Goal: Task Accomplishment & Management: Use online tool/utility

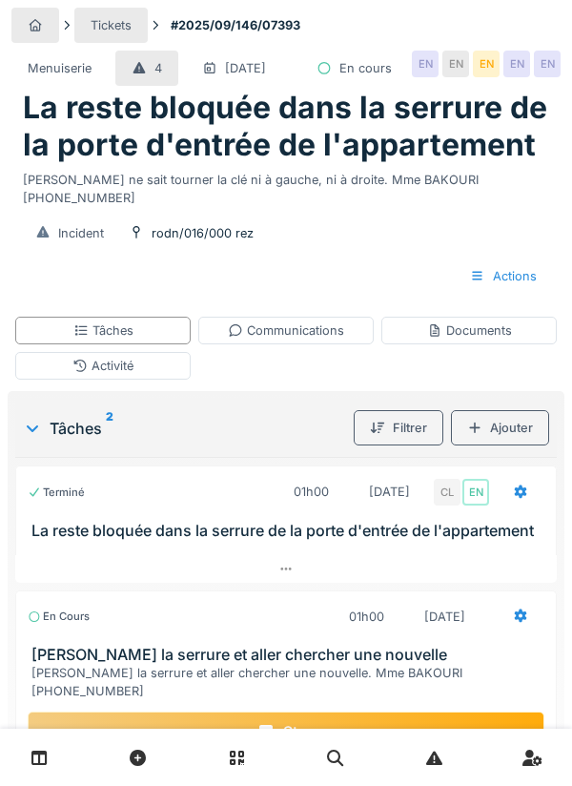
scroll to position [111, 0]
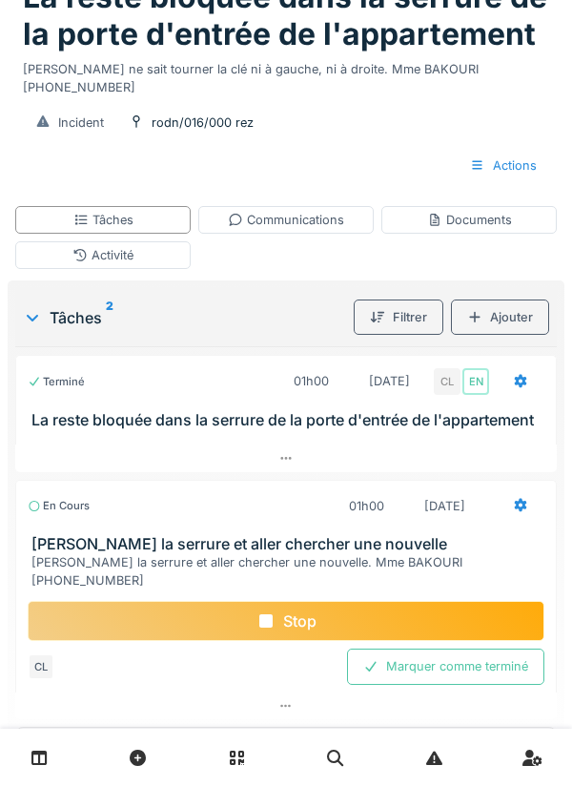
click at [504, 335] on div "Ajouter" at bounding box center [500, 316] width 98 height 35
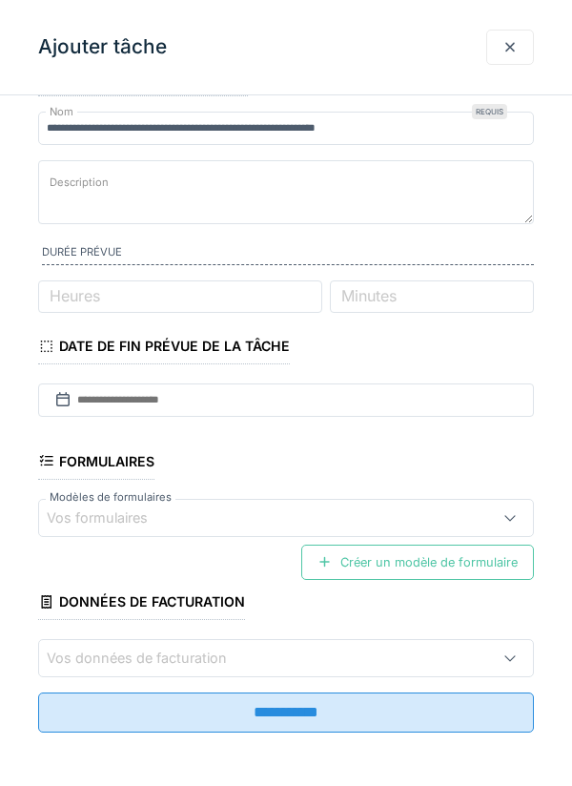
scroll to position [0, 0]
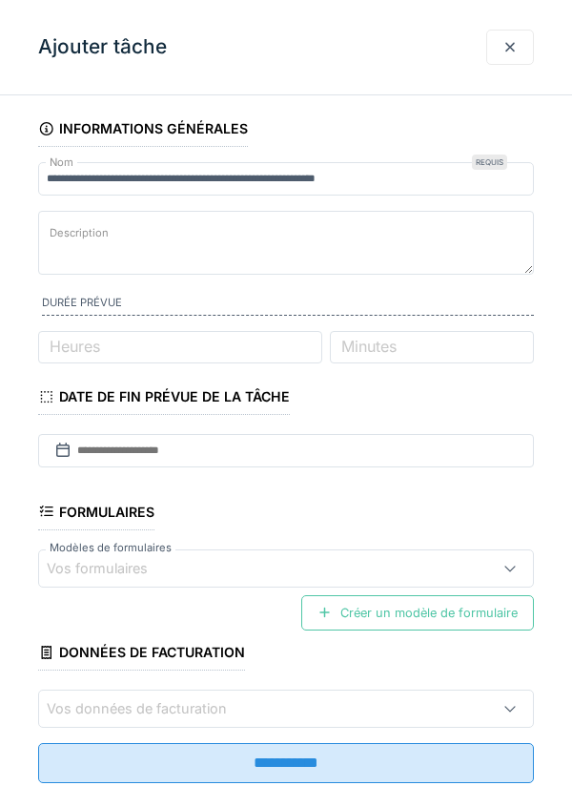
click at [506, 53] on div at bounding box center [509, 47] width 15 height 18
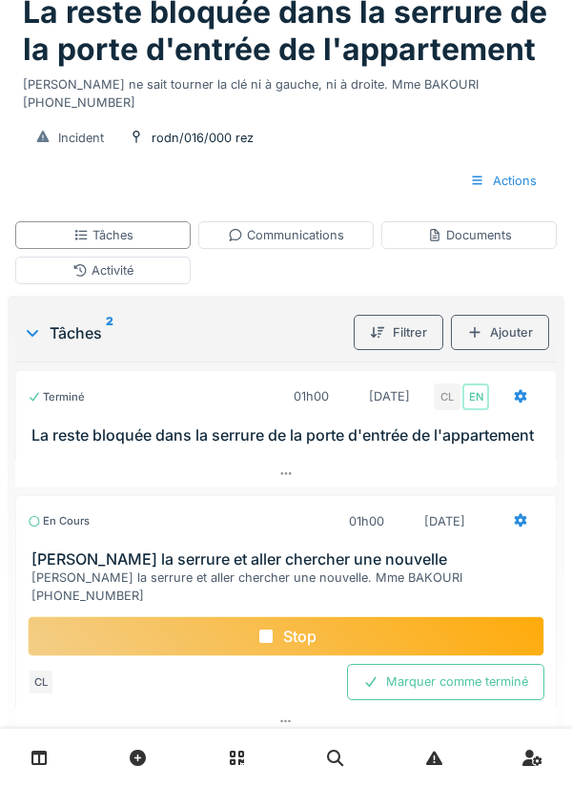
click at [467, 244] on div "Documents" at bounding box center [469, 235] width 85 height 18
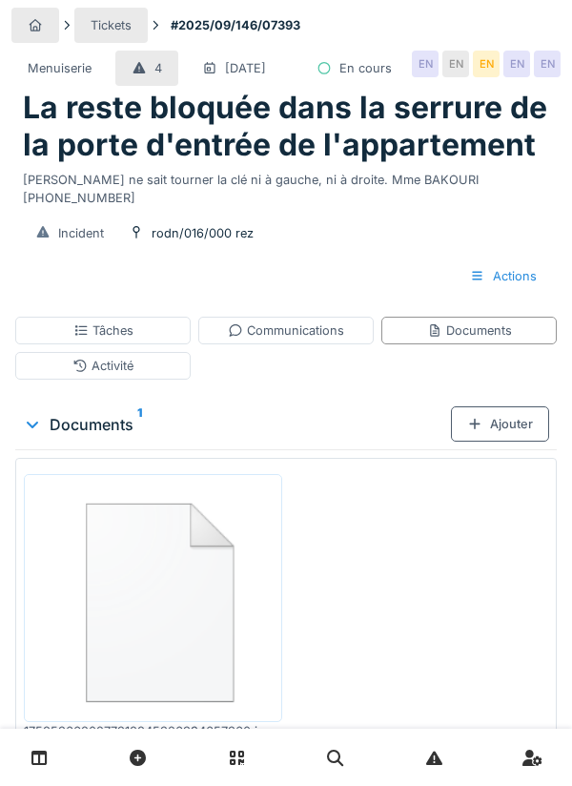
click at [512, 441] on div "Ajouter" at bounding box center [500, 423] width 98 height 35
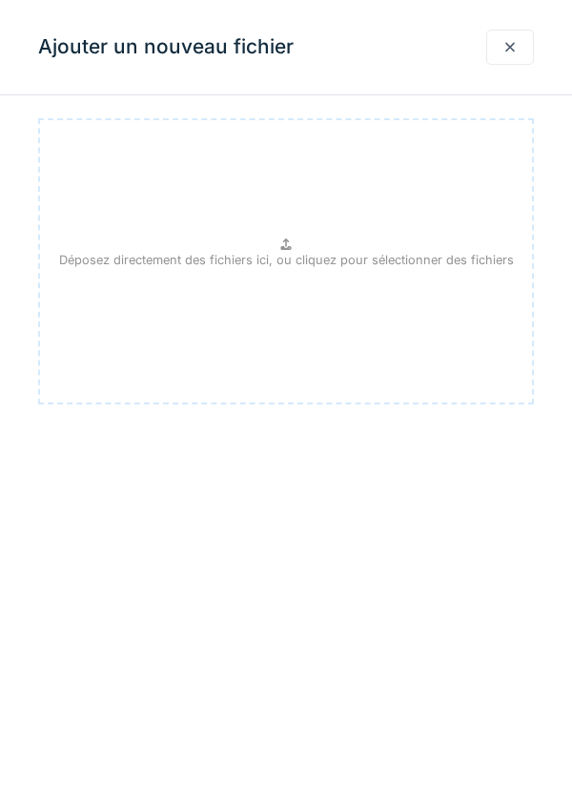
click at [291, 251] on p "Déposez directement des fichiers ici, ou cliquez pour sélectionner des fichiers" at bounding box center [286, 260] width 455 height 18
type input "**********"
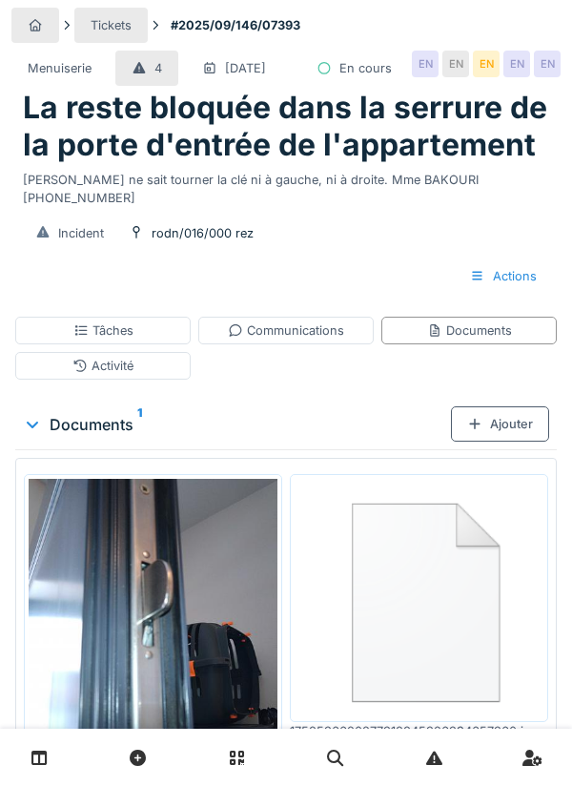
click at [502, 441] on div "Ajouter" at bounding box center [500, 423] width 98 height 35
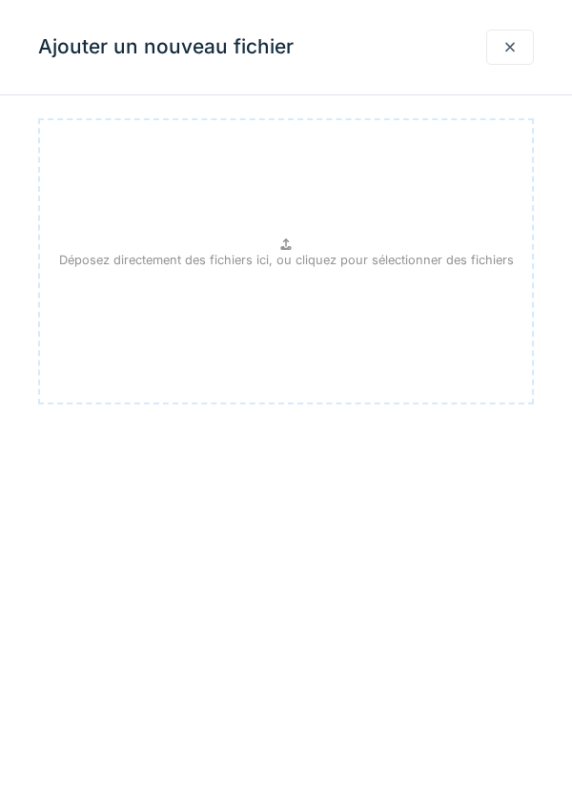
click at [305, 246] on div "Déposez directement des fichiers ici, ou cliquez pour sélectionner des fichiers" at bounding box center [286, 261] width 496 height 286
type input "**********"
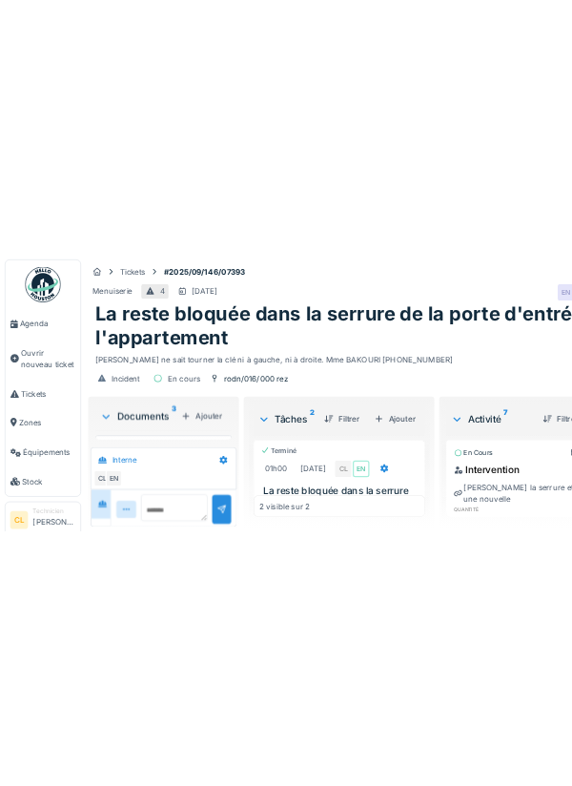
scroll to position [648, 0]
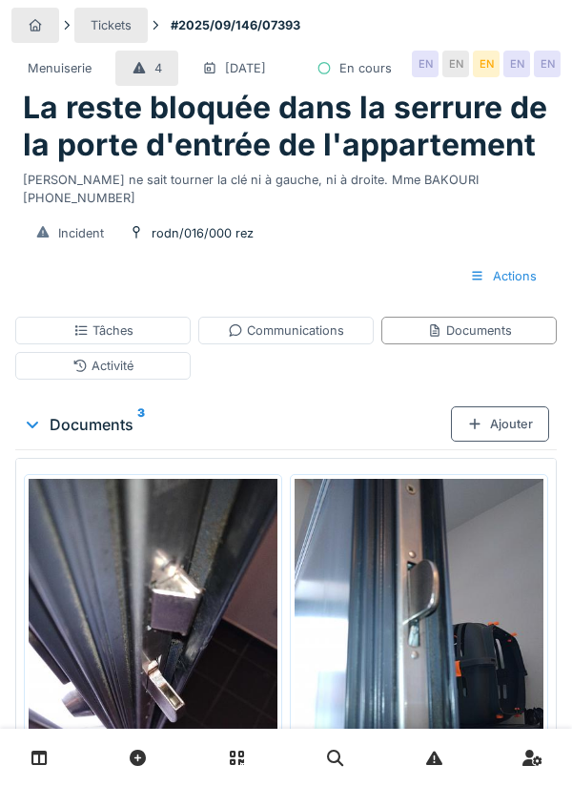
click at [108, 339] on div "Tâches" at bounding box center [103, 330] width 60 height 18
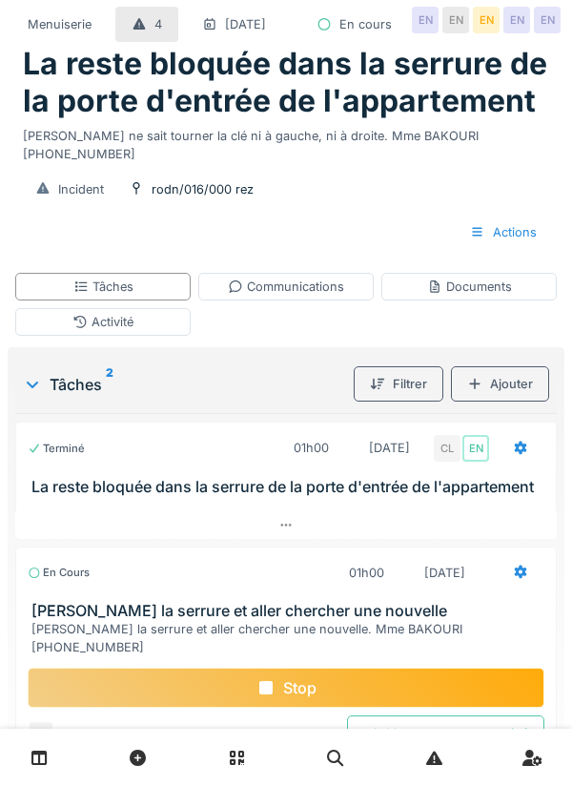
scroll to position [95, 0]
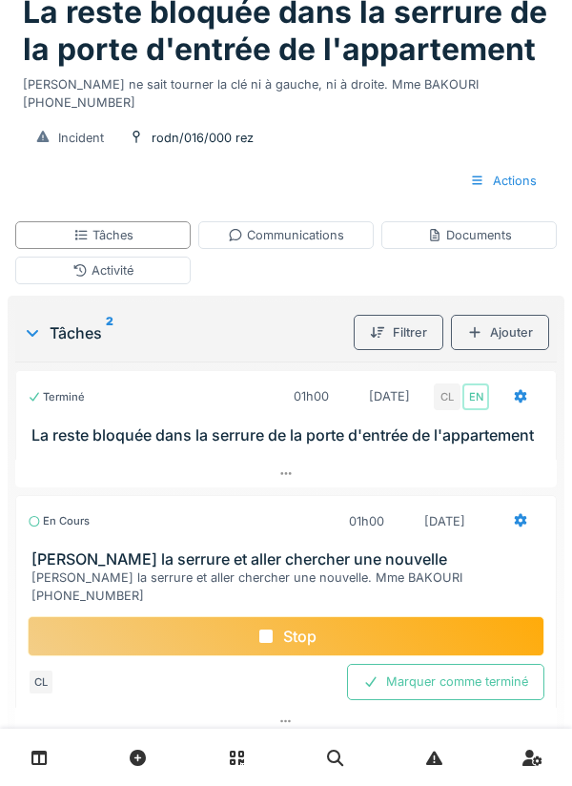
click at [311, 244] on div "Communications" at bounding box center [286, 235] width 116 height 18
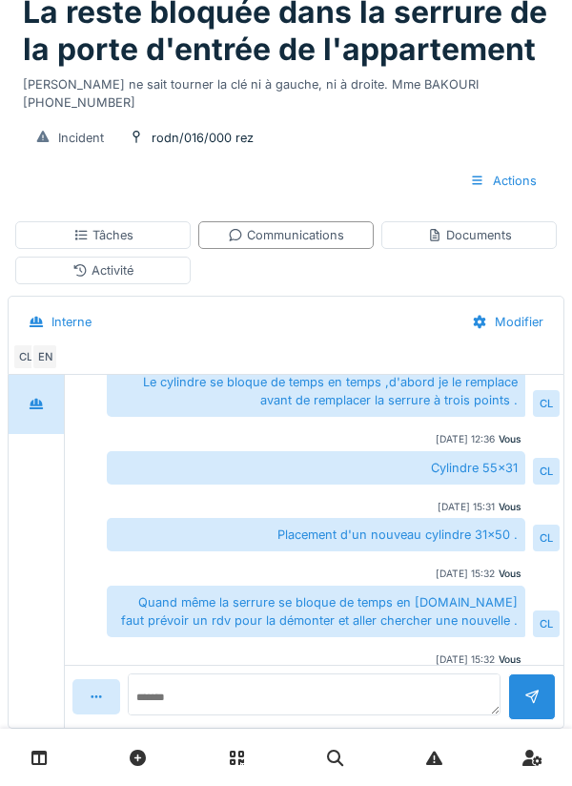
scroll to position [96, 0]
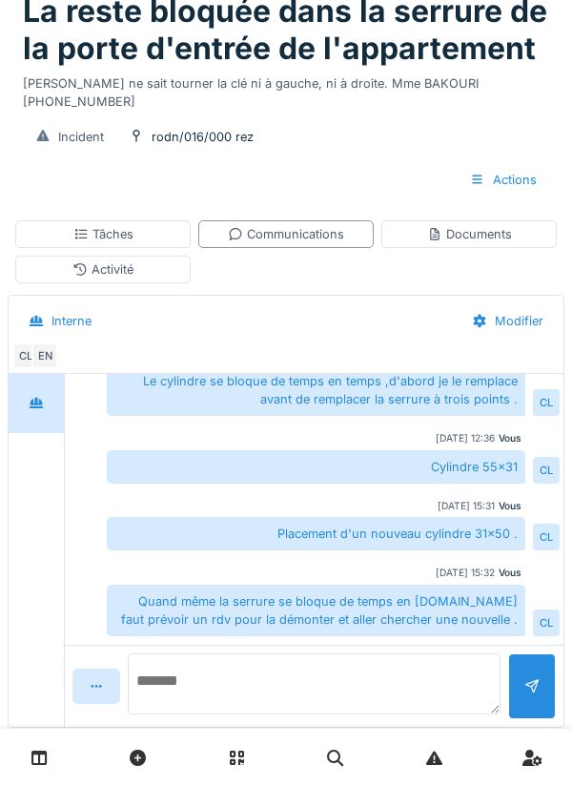
click at [196, 714] on textarea at bounding box center [314, 683] width 373 height 61
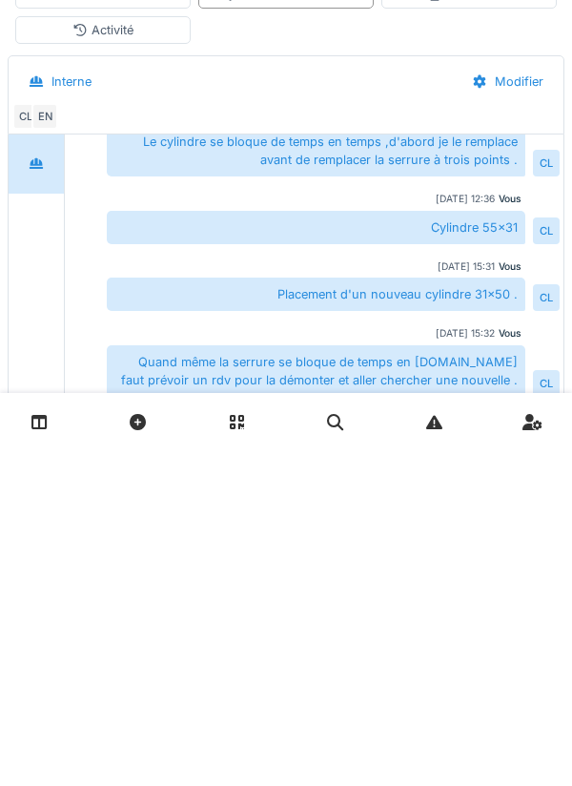
scroll to position [154, 0]
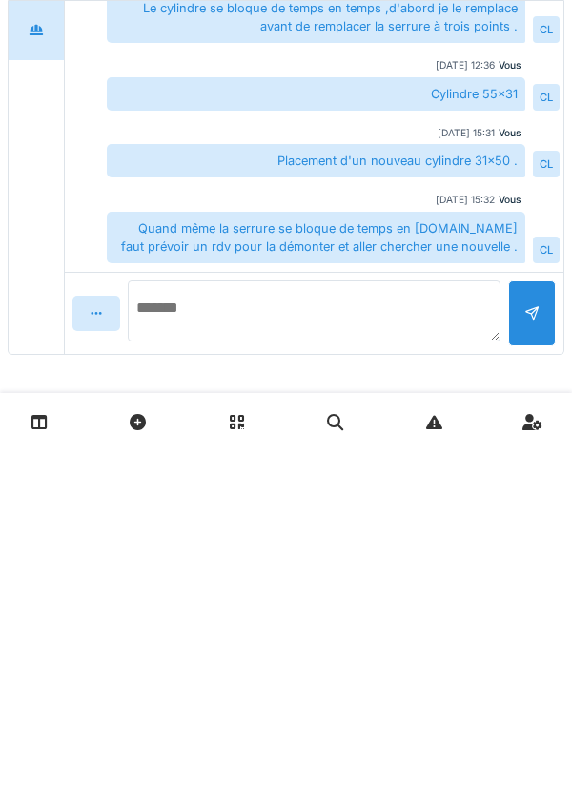
click at [241, 650] on textarea at bounding box center [314, 646] width 373 height 61
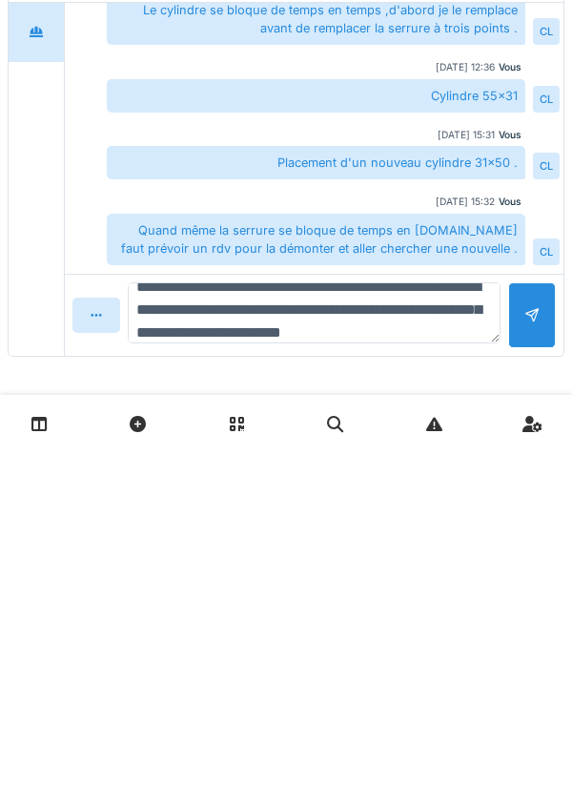
scroll to position [46, 0]
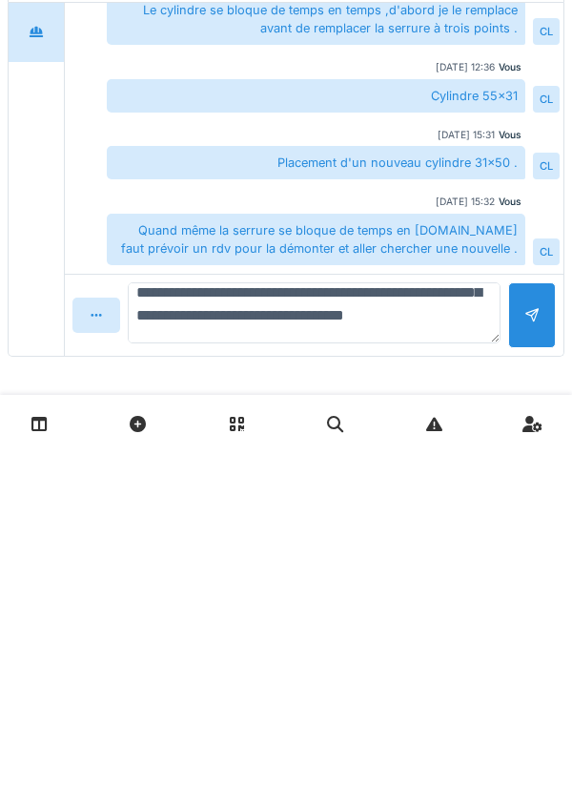
type textarea "**********"
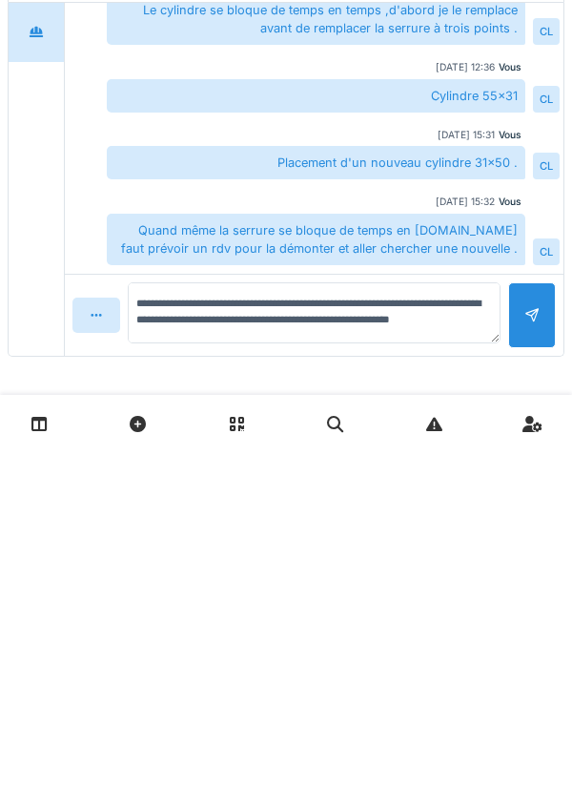
click at [520, 651] on div at bounding box center [532, 649] width 48 height 66
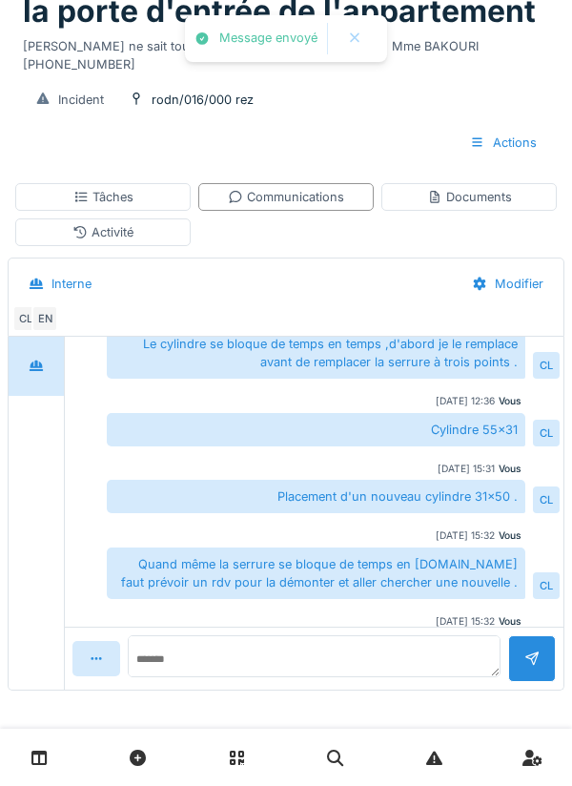
scroll to position [255, 0]
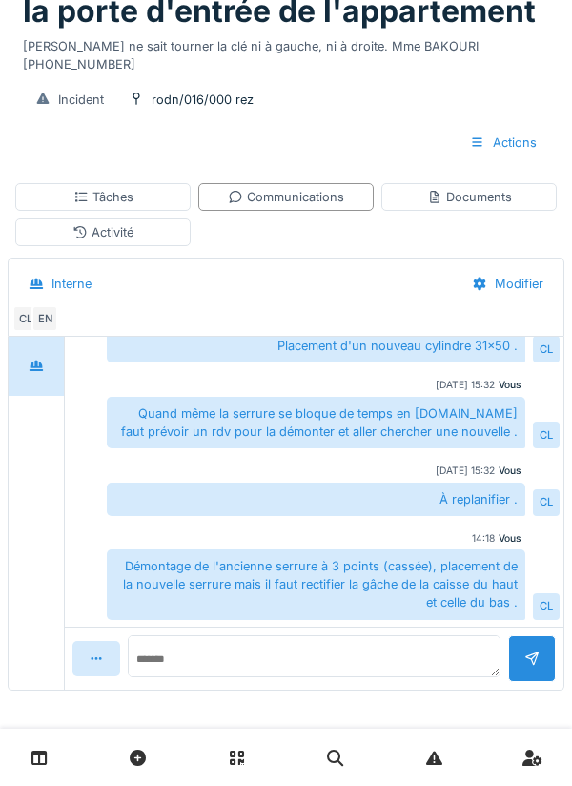
click at [472, 197] on div "Documents" at bounding box center [469, 197] width 85 height 18
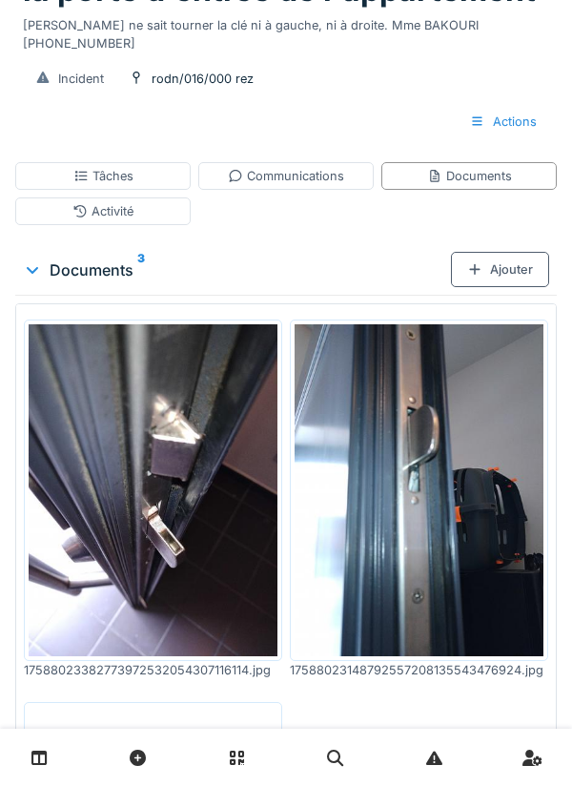
click at [508, 287] on div "Ajouter" at bounding box center [500, 269] width 98 height 35
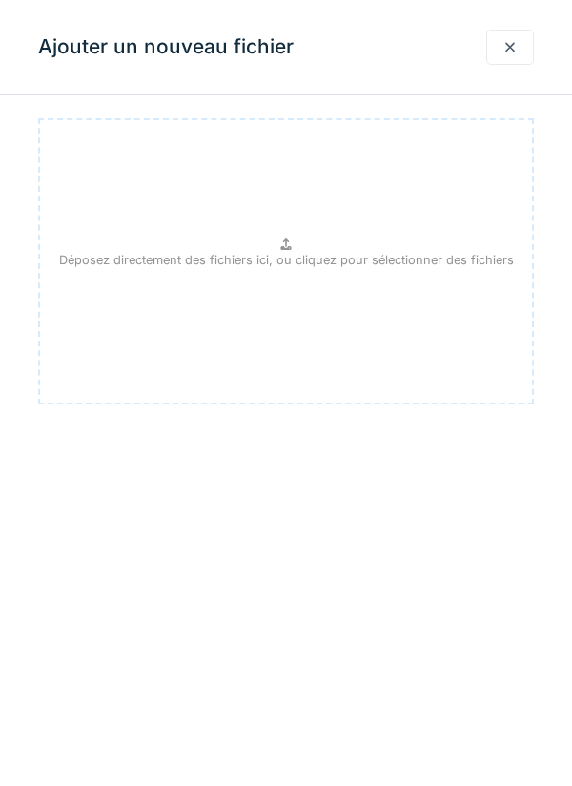
click at [296, 256] on p "Déposez directement des fichiers ici, ou cliquez pour sélectionner des fichiers" at bounding box center [286, 260] width 455 height 18
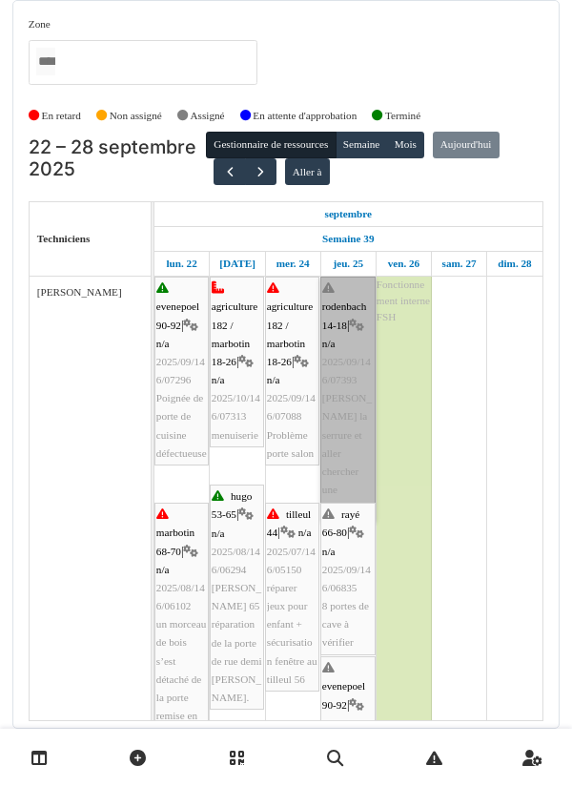
click at [348, 396] on link "rodenbach 14-18 | n/a 2025/09/146/07393 [PERSON_NAME] la serrure et aller cherc…" at bounding box center [347, 397] width 55 height 243
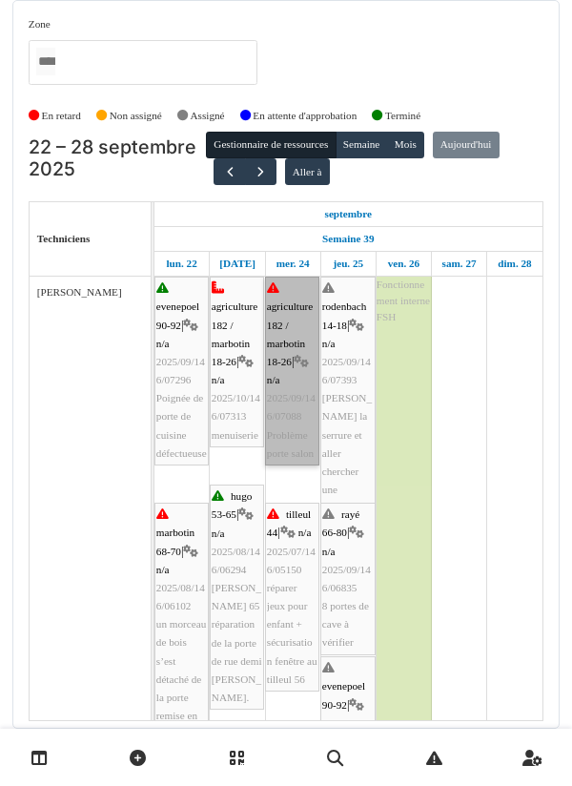
click at [302, 383] on link "agriculture 182 / marbotin 18-26 | n/a 2025/09/146/07088 Problème porte salon" at bounding box center [292, 370] width 54 height 189
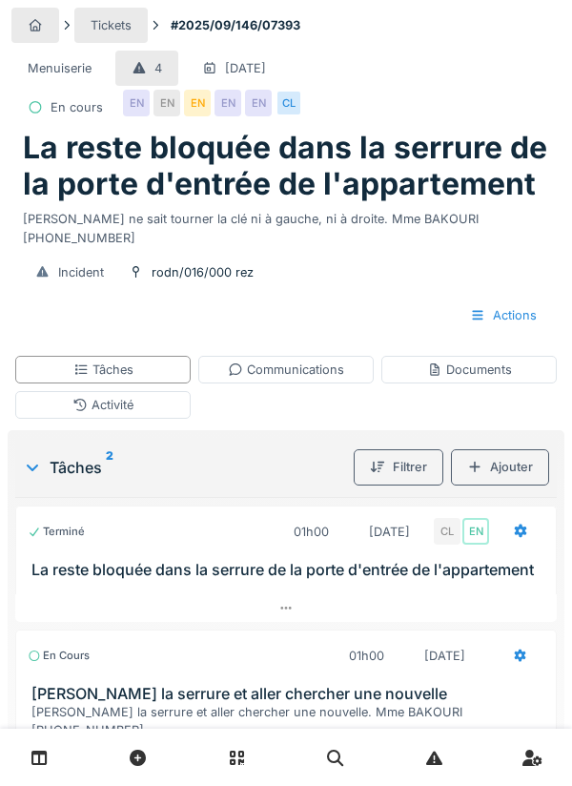
click at [515, 524] on icon at bounding box center [521, 530] width 12 height 13
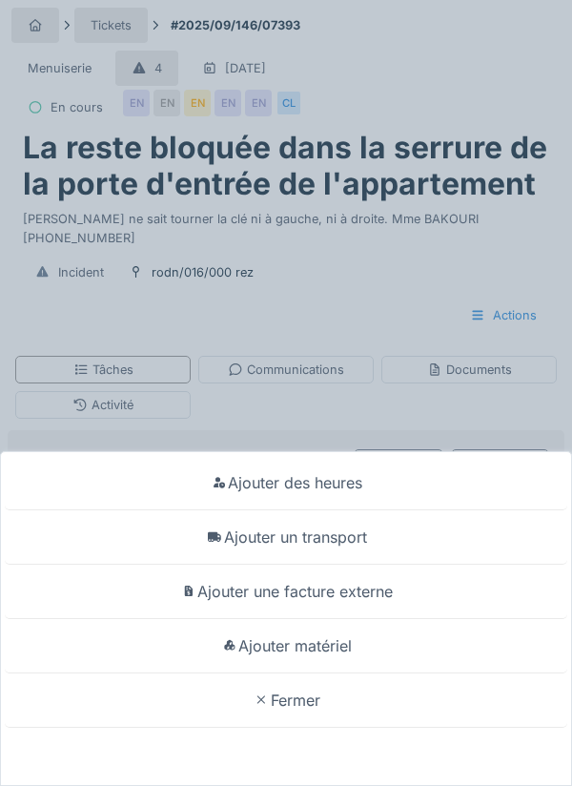
click at [337, 564] on div "Ajouter un transport" at bounding box center [286, 537] width 562 height 54
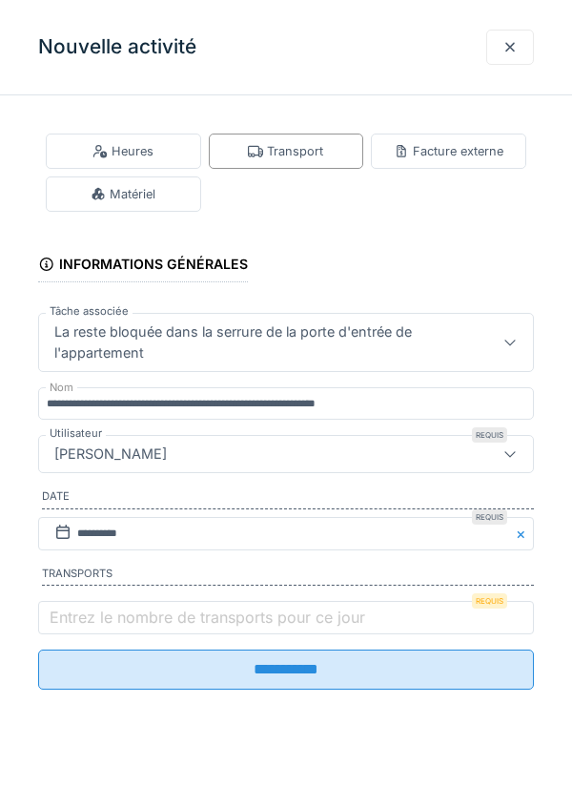
click at [133, 618] on label "Entrez le nombre de transports pour ce jour" at bounding box center [207, 616] width 323 height 23
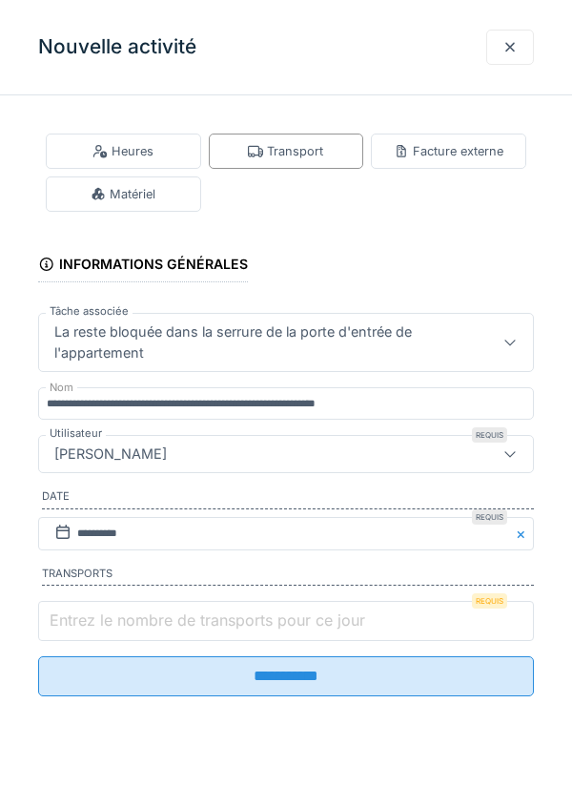
click at [133, 618] on input "Entrez le nombre de transports pour ce jour" at bounding box center [286, 621] width 496 height 40
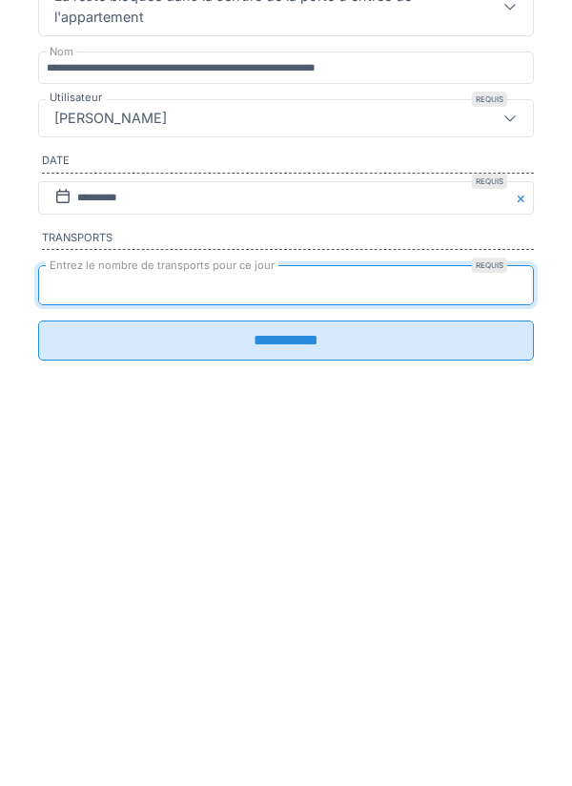
scroll to position [99, 0]
type input "*"
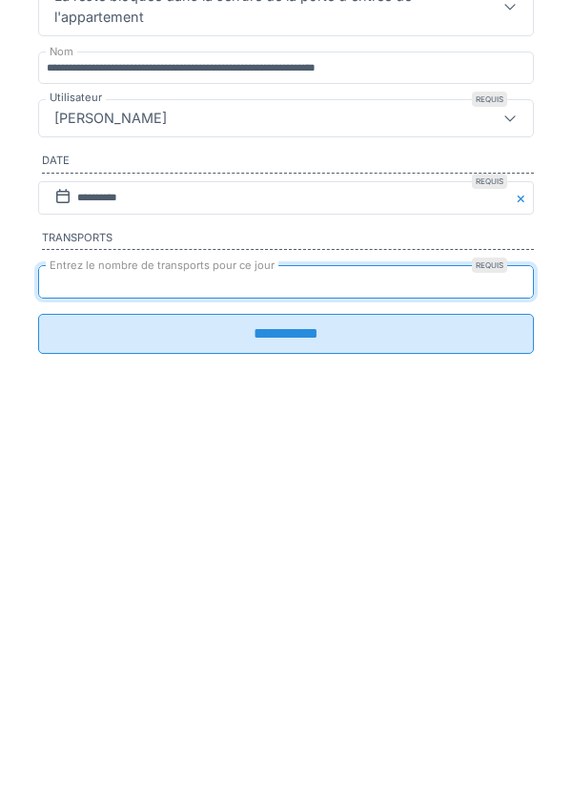
click at [290, 689] on input "**********" at bounding box center [286, 669] width 496 height 40
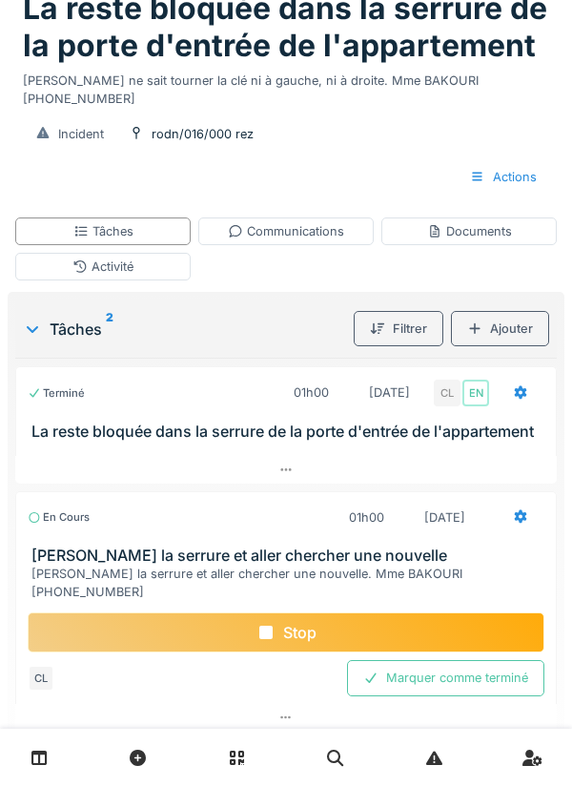
click at [273, 240] on div "Communications" at bounding box center [286, 231] width 116 height 18
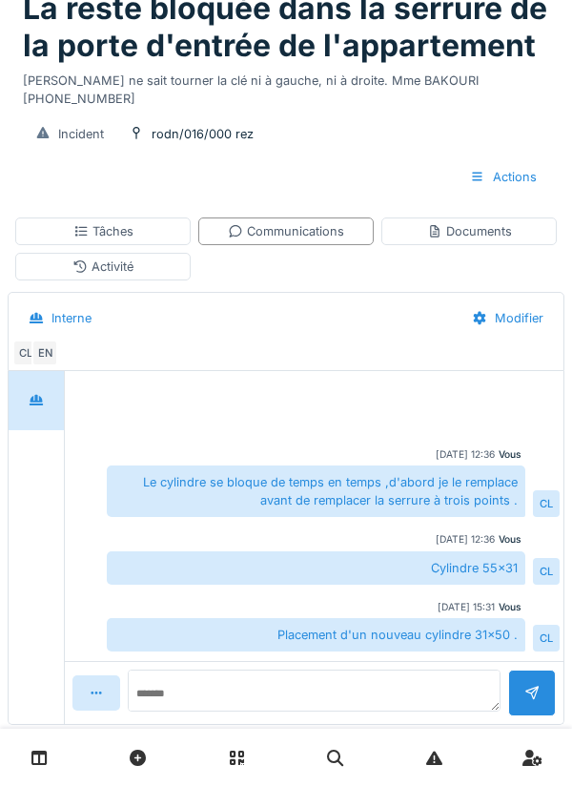
scroll to position [255, 0]
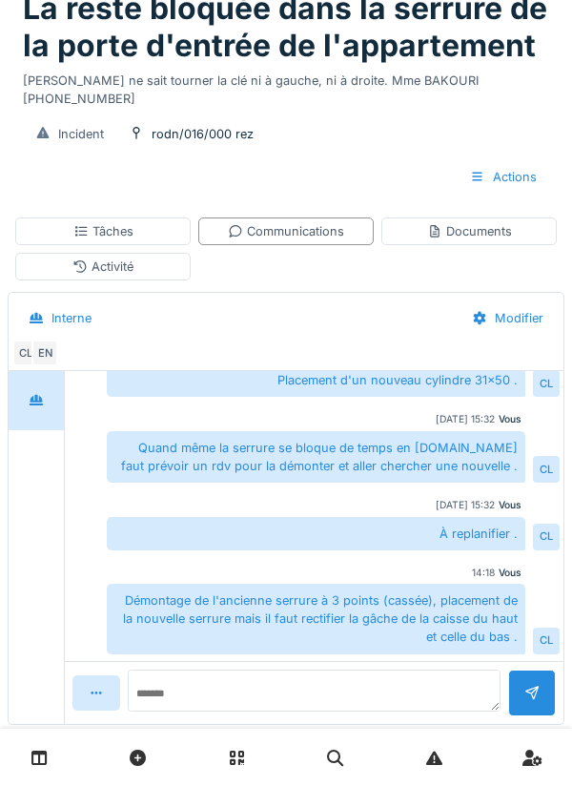
click at [136, 245] on div "Tâches" at bounding box center [102, 231] width 175 height 28
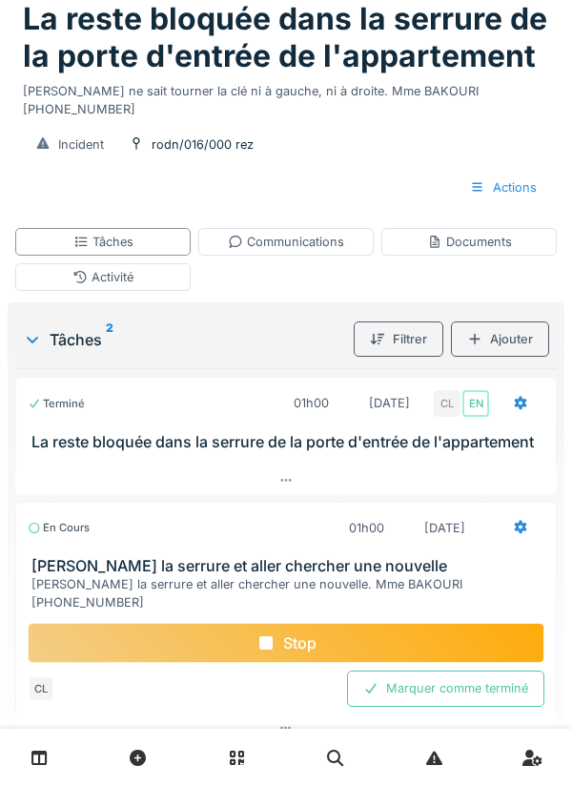
scroll to position [95, 0]
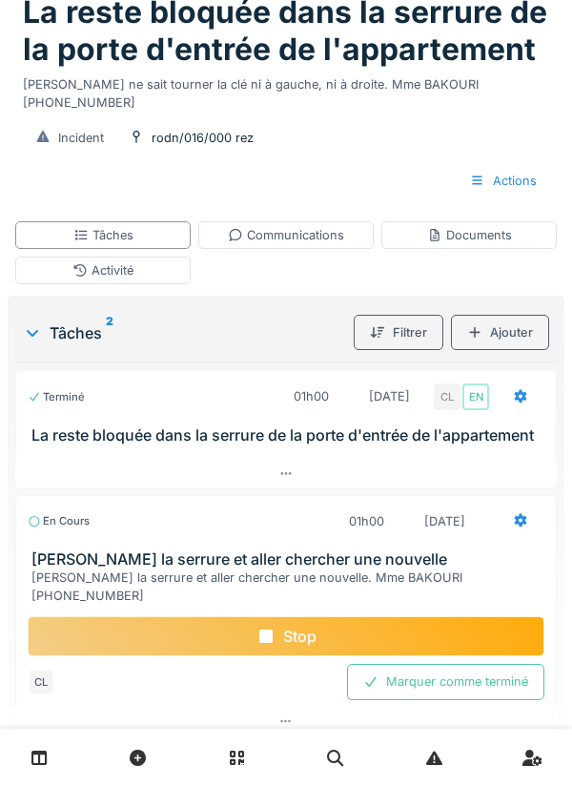
click at [297, 643] on div "Stop" at bounding box center [286, 636] width 517 height 40
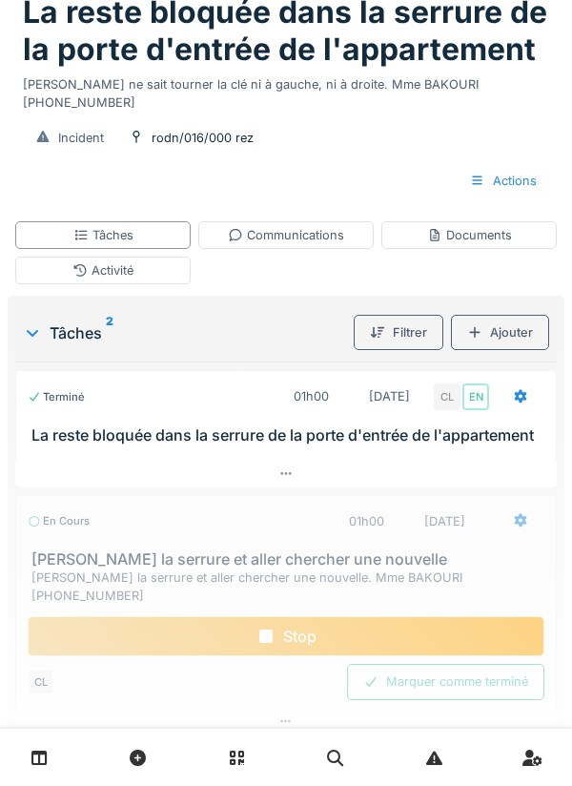
click at [128, 284] on div "Activité" at bounding box center [102, 270] width 175 height 28
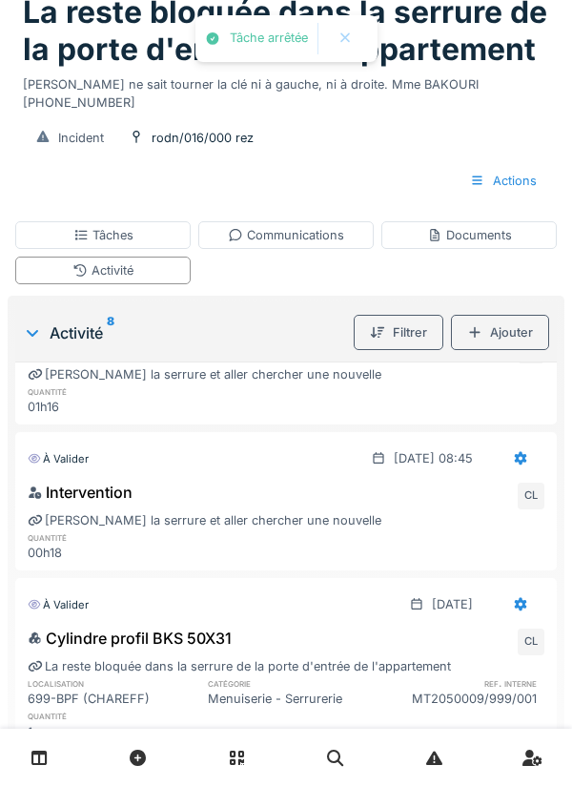
scroll to position [0, 0]
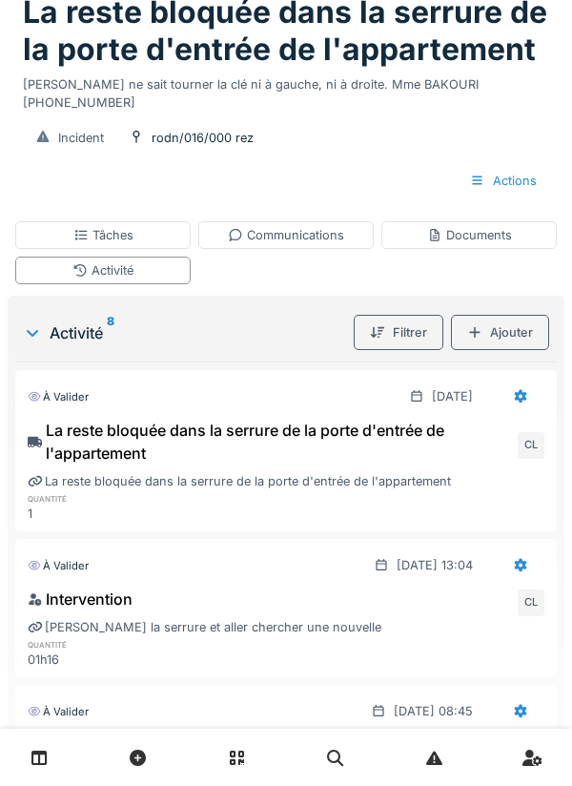
click at [150, 249] on div "Tâches" at bounding box center [102, 235] width 175 height 28
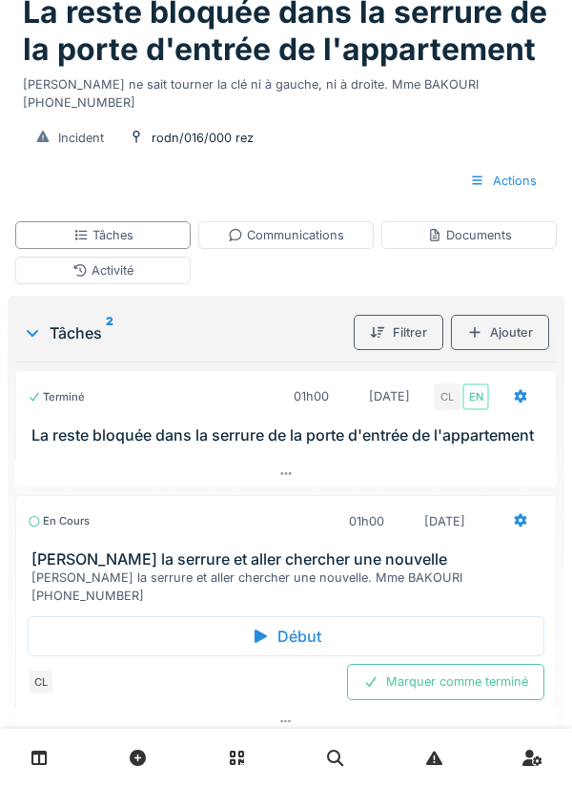
click at [433, 696] on div "Marquer comme terminé" at bounding box center [445, 681] width 197 height 35
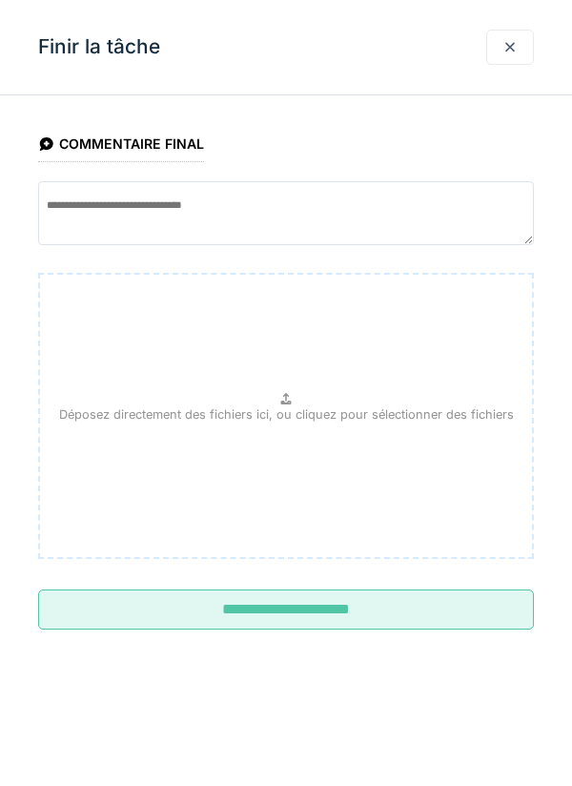
click at [337, 616] on input "**********" at bounding box center [286, 609] width 496 height 40
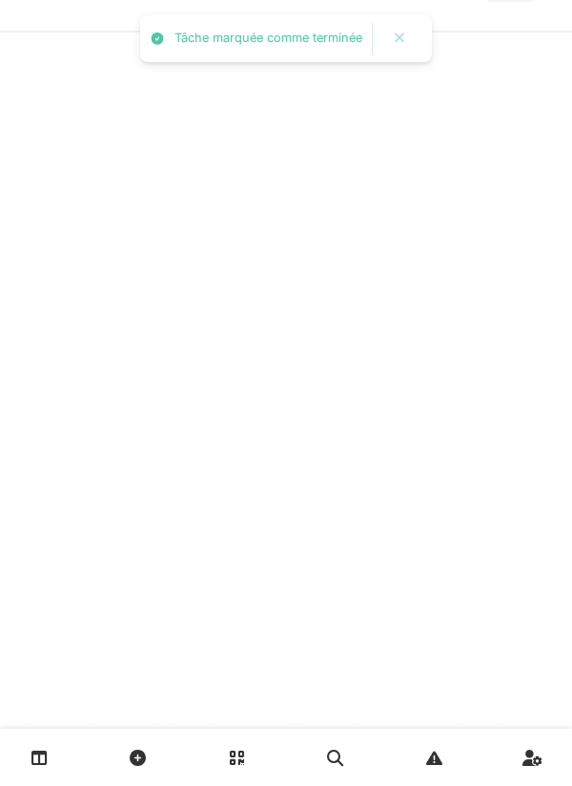
scroll to position [35, 0]
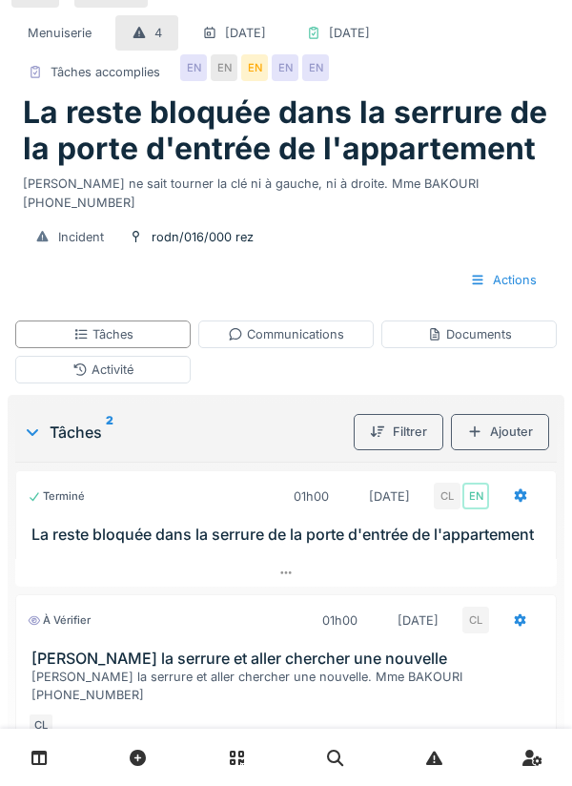
click at [136, 356] on div "Activité" at bounding box center [102, 370] width 175 height 28
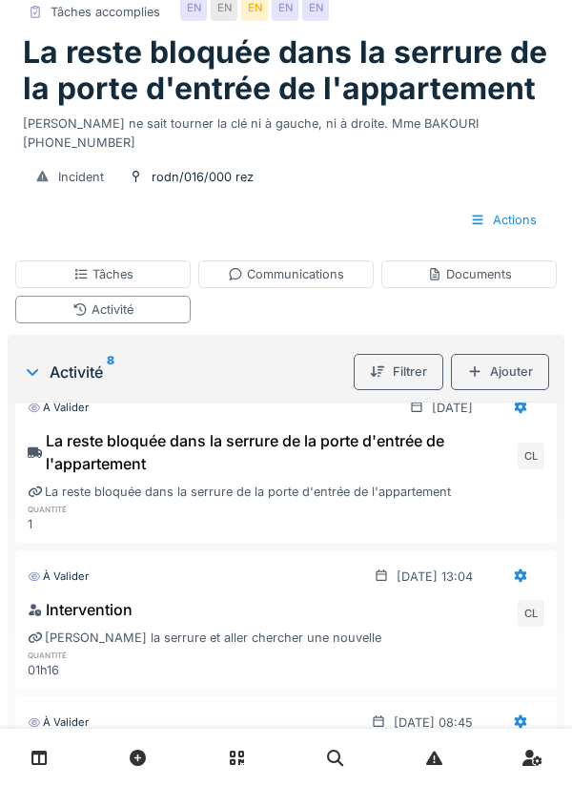
scroll to position [0, 0]
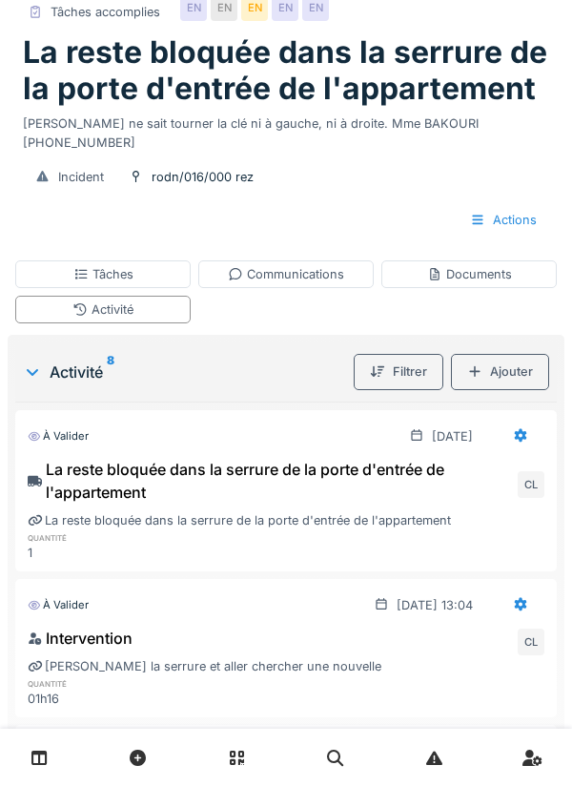
click at [515, 427] on div at bounding box center [520, 436] width 15 height 18
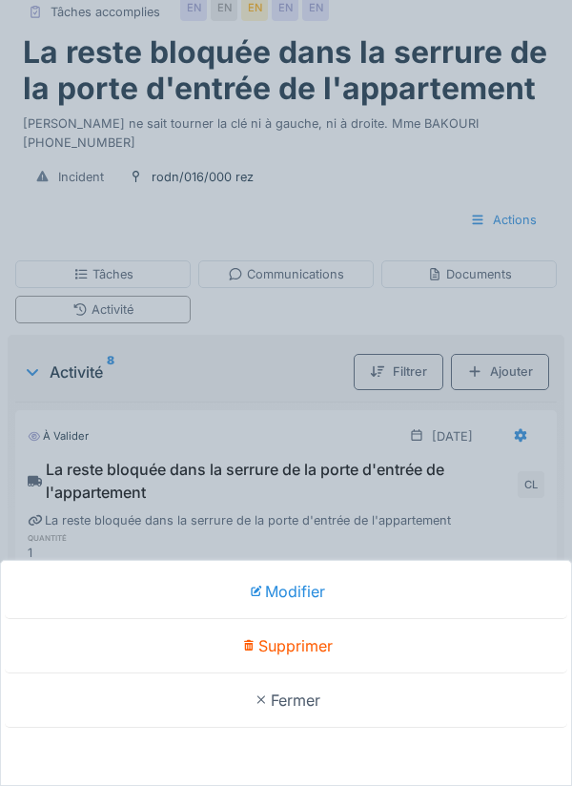
click at [266, 370] on div "Modifier Supprimer Fermer" at bounding box center [286, 393] width 572 height 786
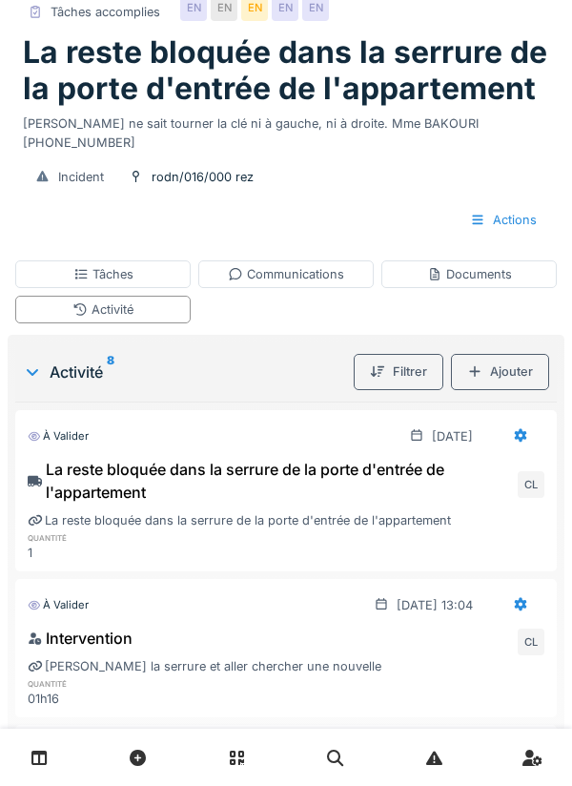
click at [153, 263] on div "Tâches" at bounding box center [102, 274] width 175 height 28
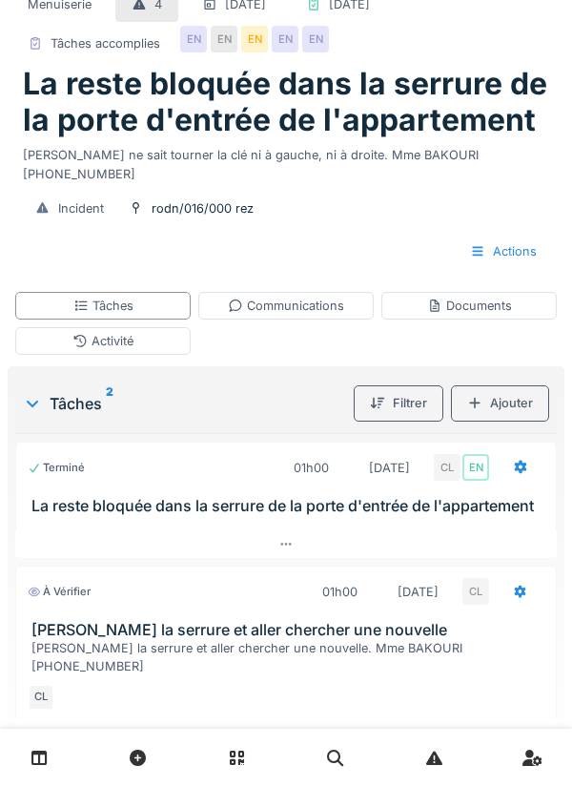
scroll to position [35, 0]
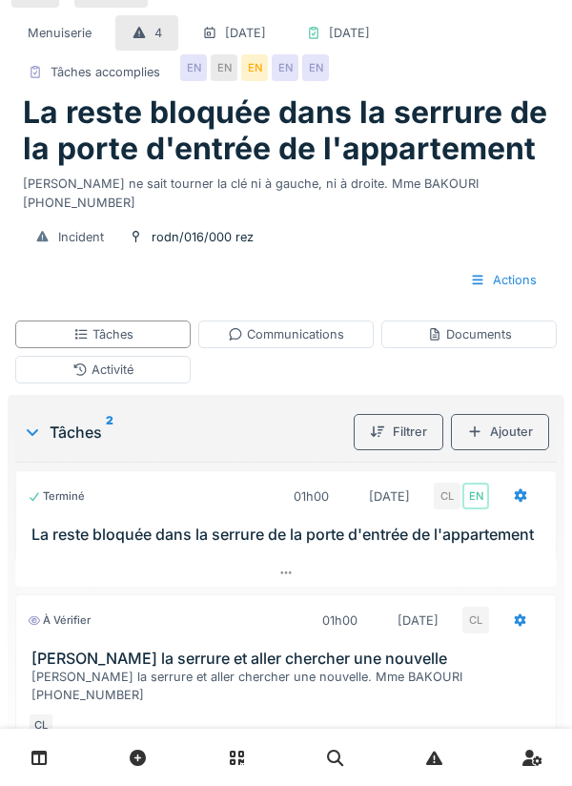
click at [510, 488] on div at bounding box center [521, 496] width 48 height 35
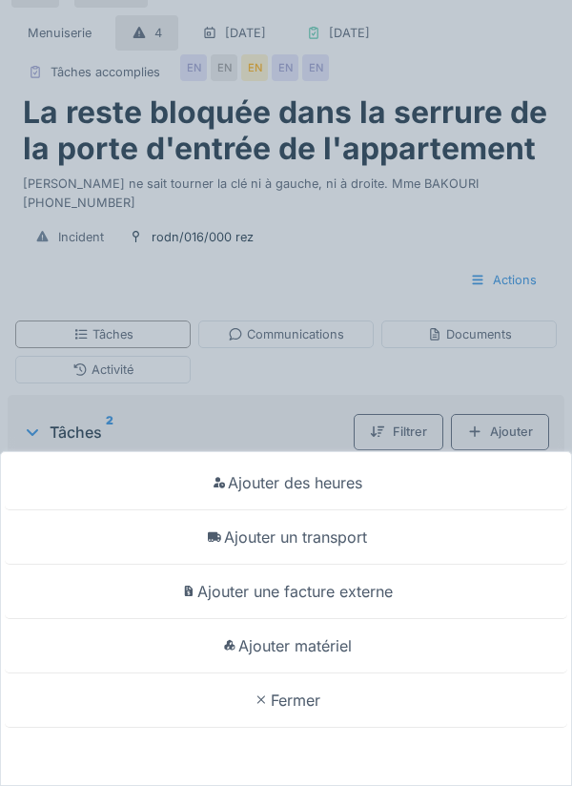
click at [336, 564] on div "Ajouter un transport" at bounding box center [286, 537] width 562 height 54
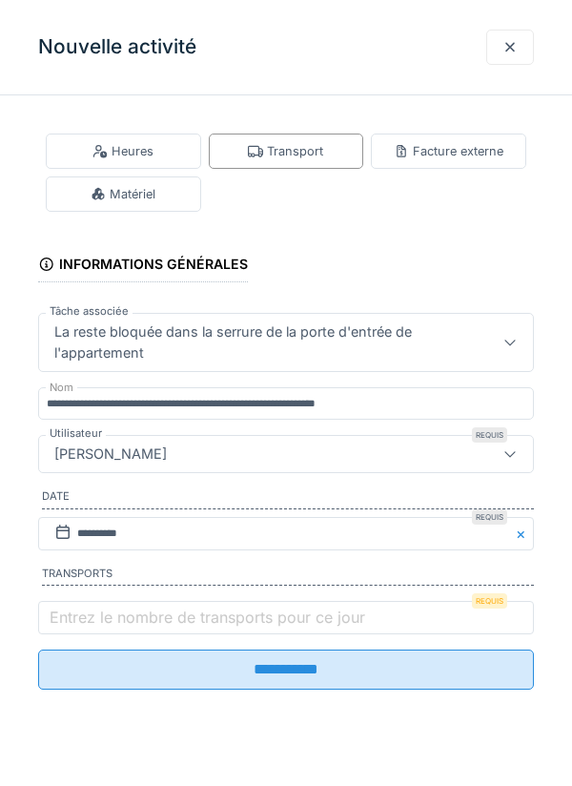
click at [100, 626] on label "Entrez le nombre de transports pour ce jour" at bounding box center [207, 616] width 323 height 23
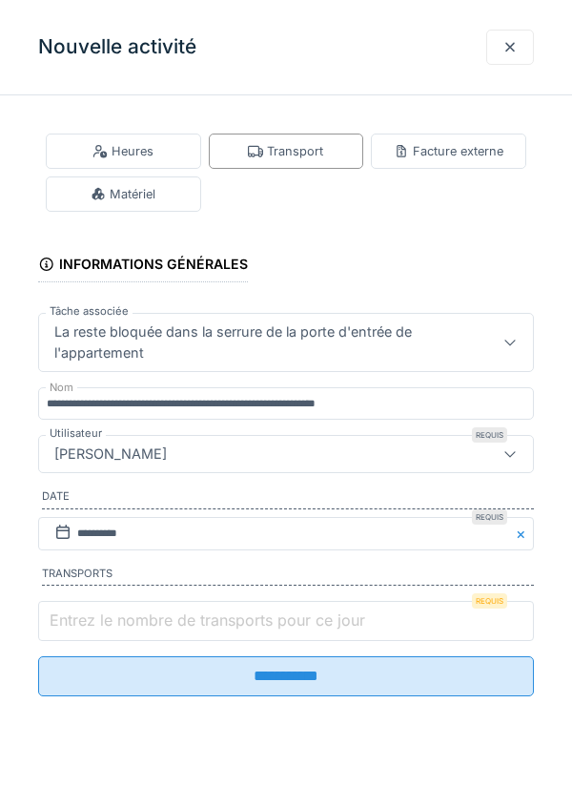
click at [100, 626] on input "Entrez le nombre de transports pour ce jour" at bounding box center [286, 621] width 496 height 40
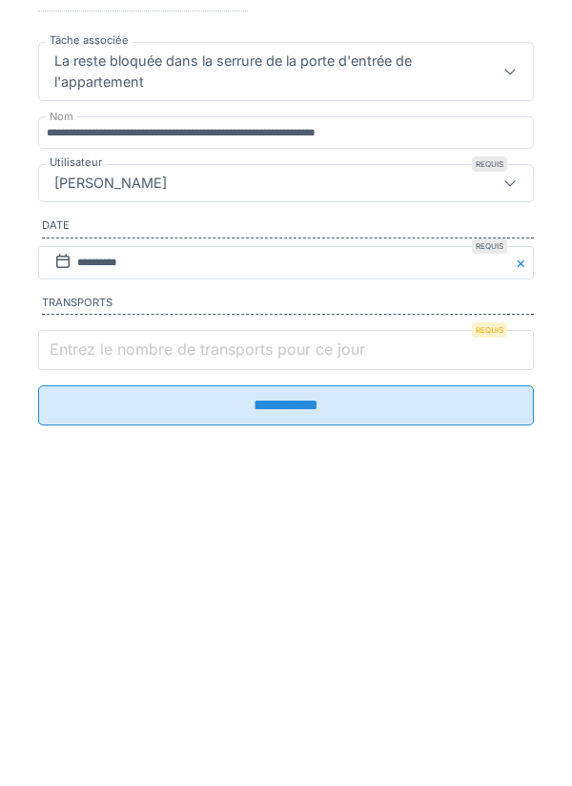
scroll to position [142, 0]
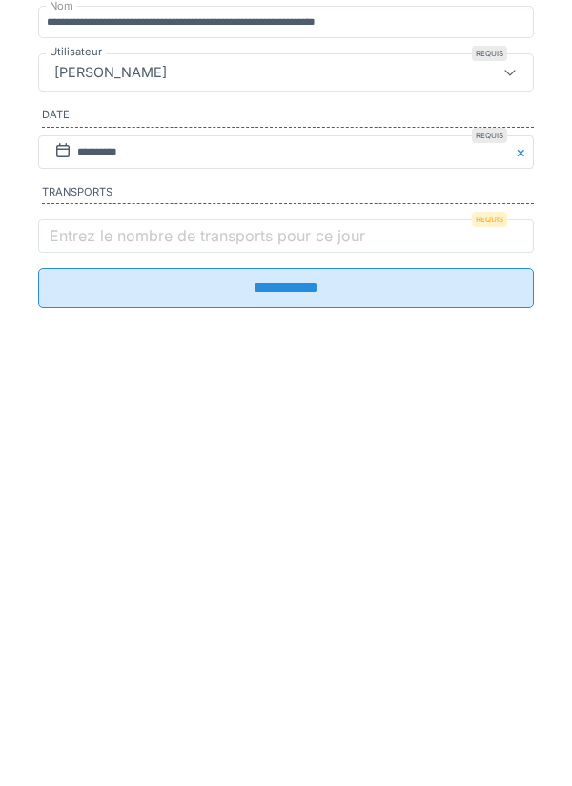
click at [100, 680] on input "**********" at bounding box center [286, 669] width 496 height 40
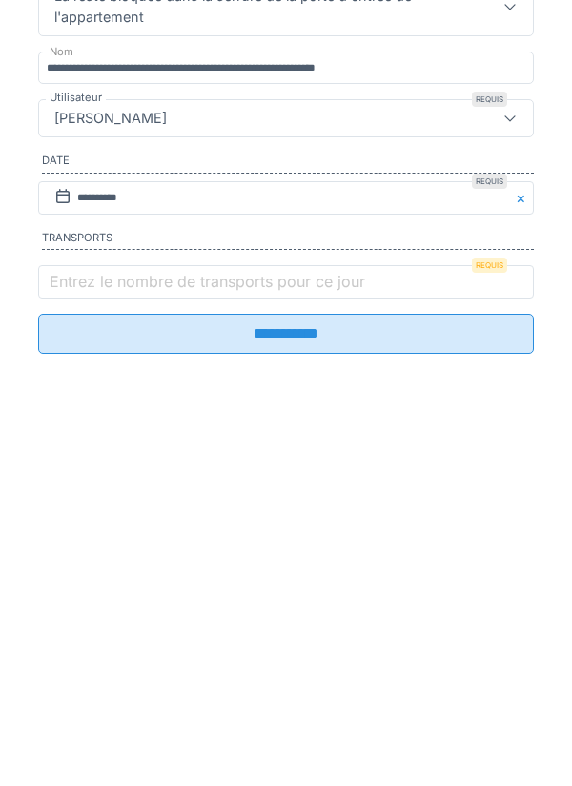
click at [86, 586] on label "Transports" at bounding box center [288, 575] width 492 height 21
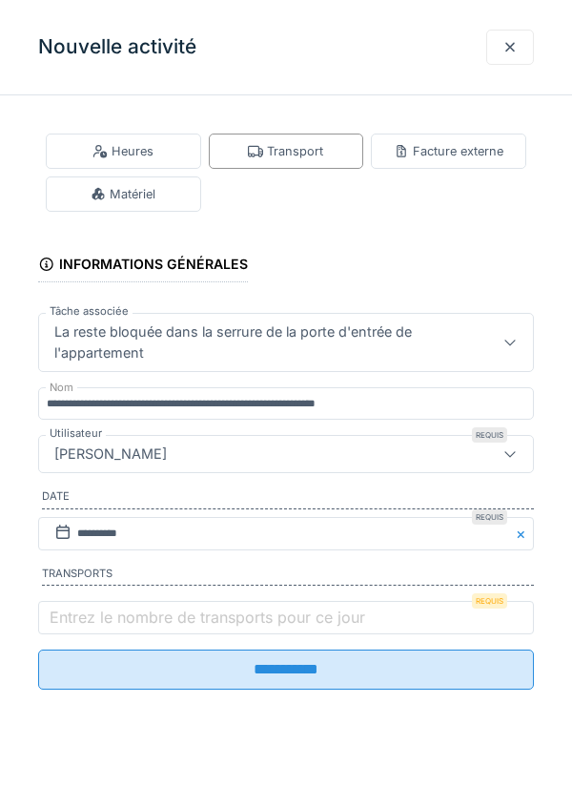
click at [503, 59] on div at bounding box center [510, 47] width 48 height 35
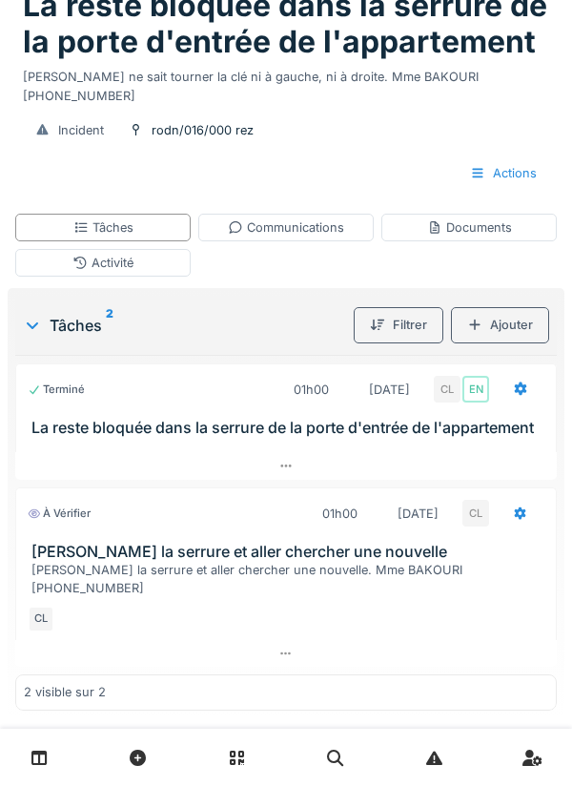
click at [113, 254] on div "Activité" at bounding box center [102, 263] width 61 height 18
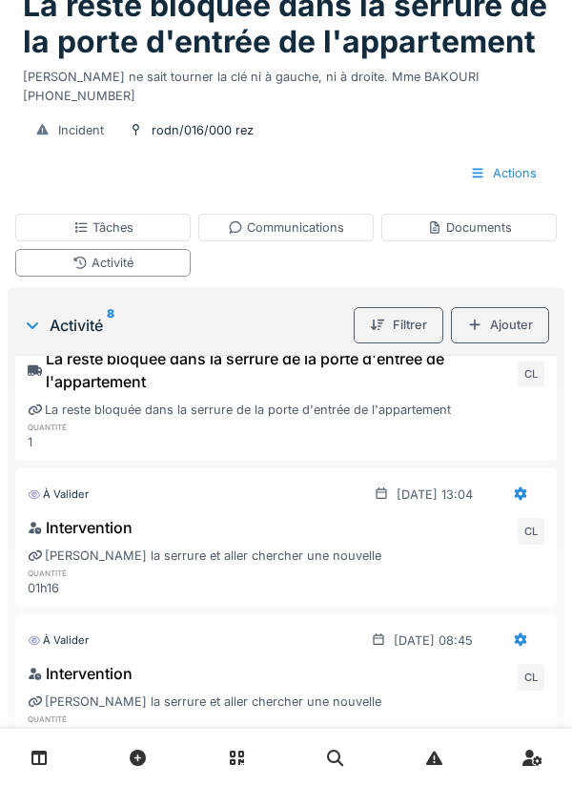
scroll to position [0, 0]
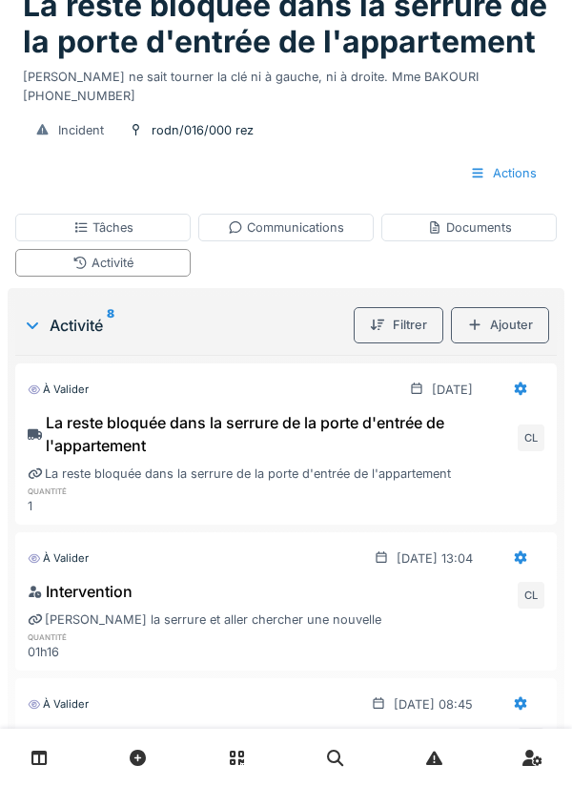
click at [134, 215] on div "Tâches" at bounding box center [102, 228] width 175 height 28
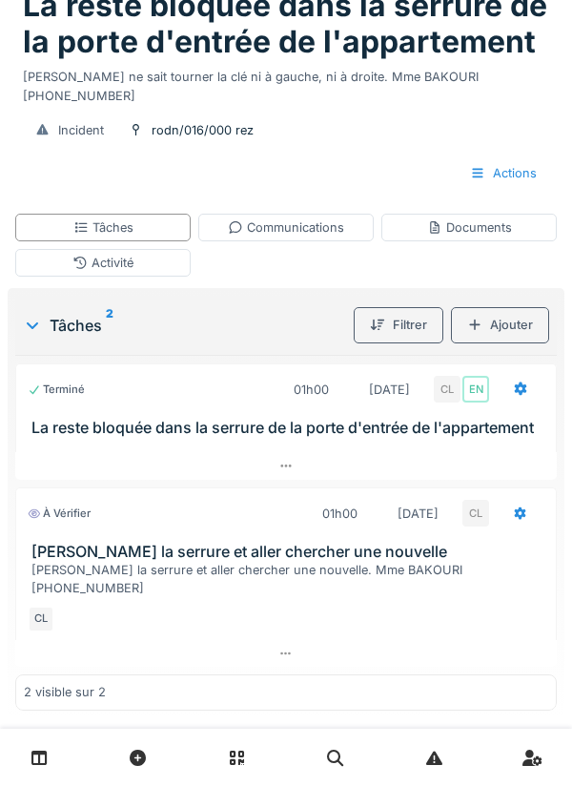
click at [519, 382] on icon at bounding box center [521, 388] width 12 height 13
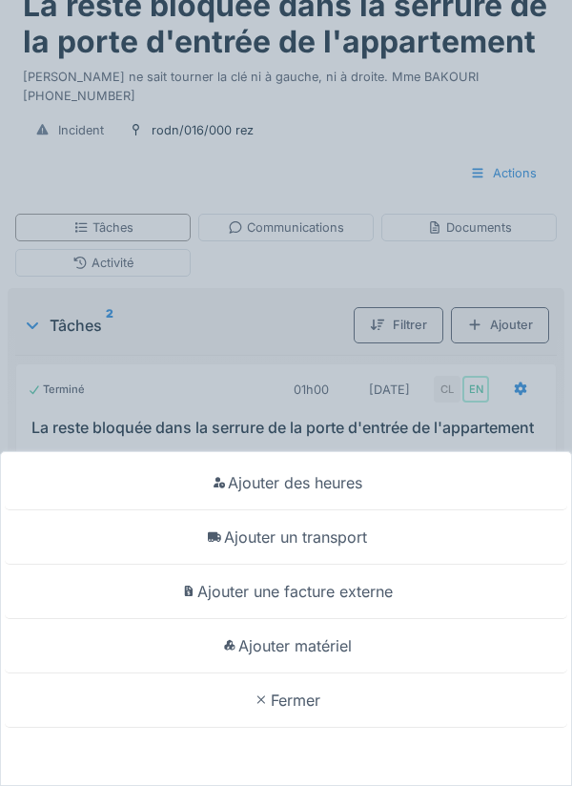
click at [340, 540] on div "Ajouter un transport" at bounding box center [286, 537] width 562 height 54
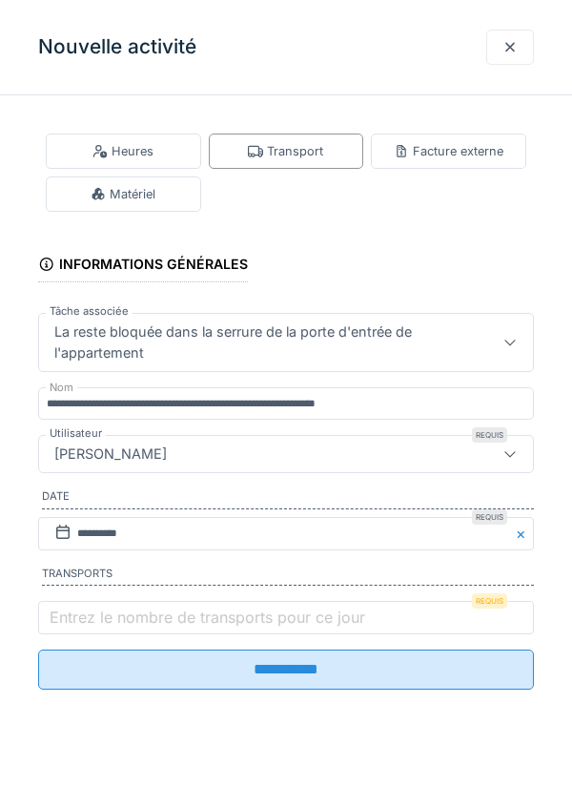
click at [103, 620] on label "Entrez le nombre de transports pour ce jour" at bounding box center [207, 616] width 323 height 23
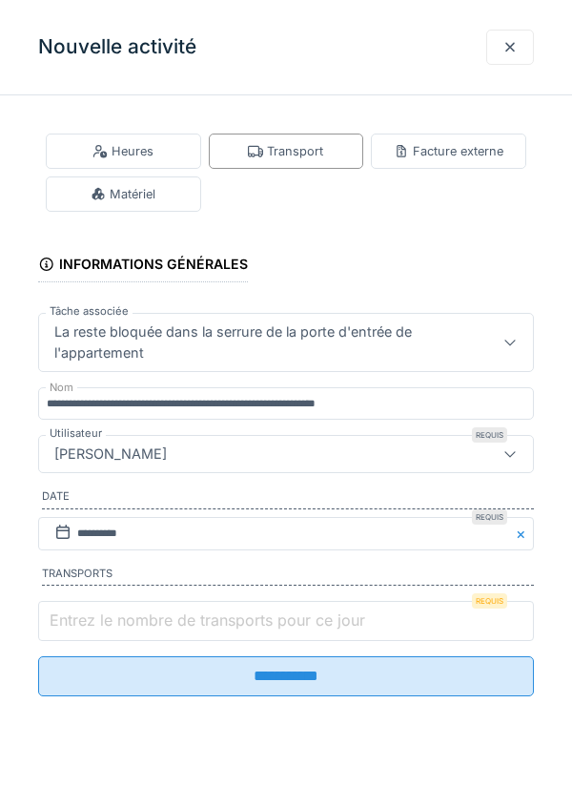
click at [103, 620] on input "Entrez le nombre de transports pour ce jour" at bounding box center [286, 621] width 496 height 40
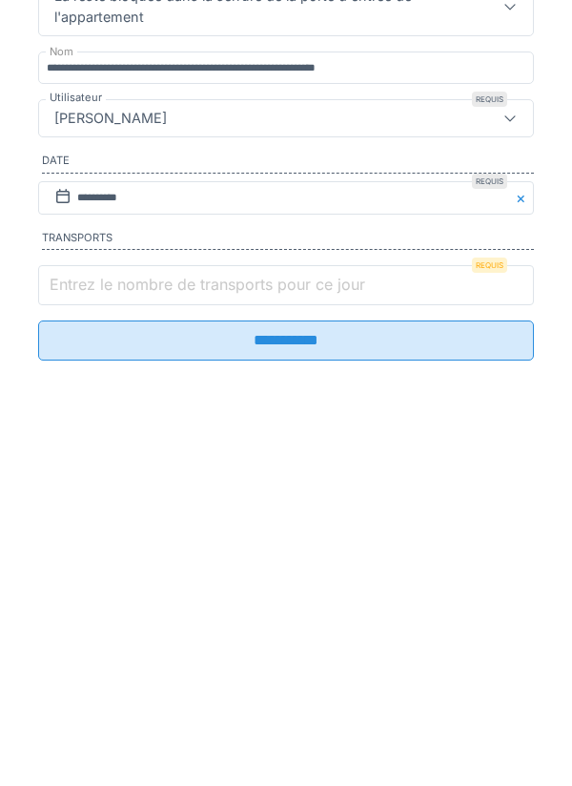
scroll to position [66, 0]
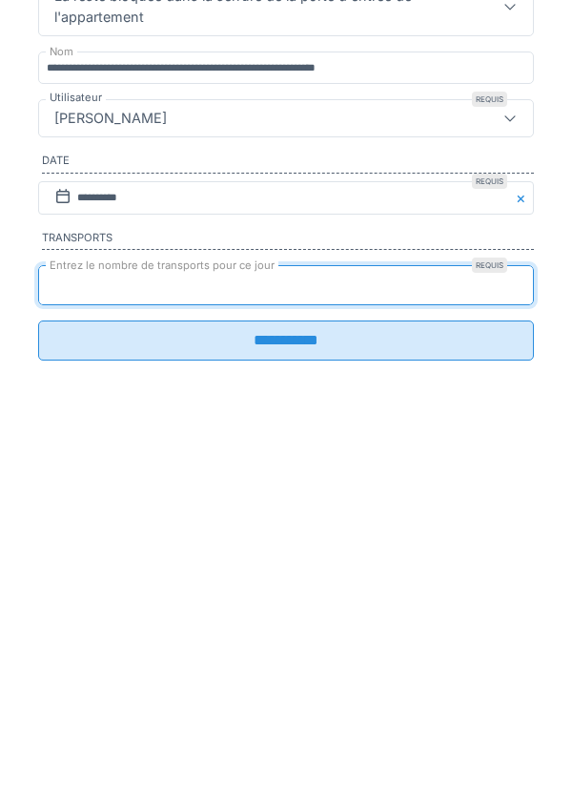
type input "*"
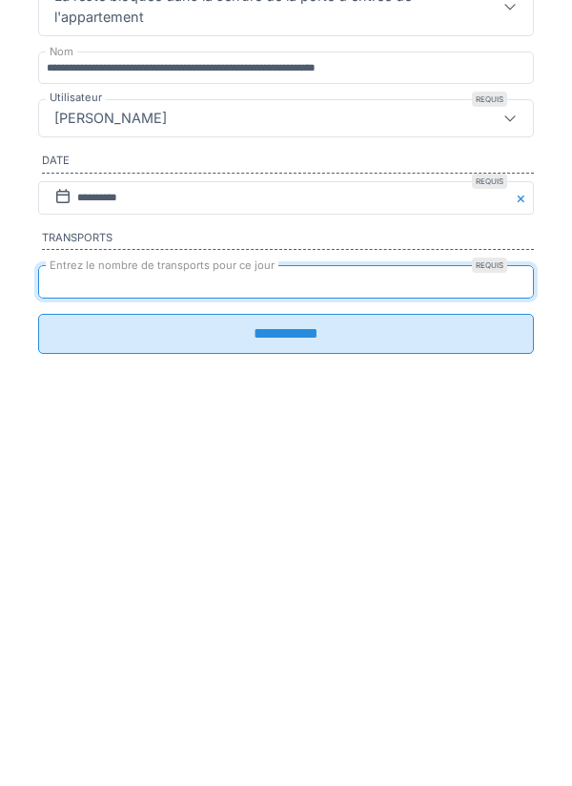
click at [291, 686] on input "**********" at bounding box center [286, 669] width 496 height 40
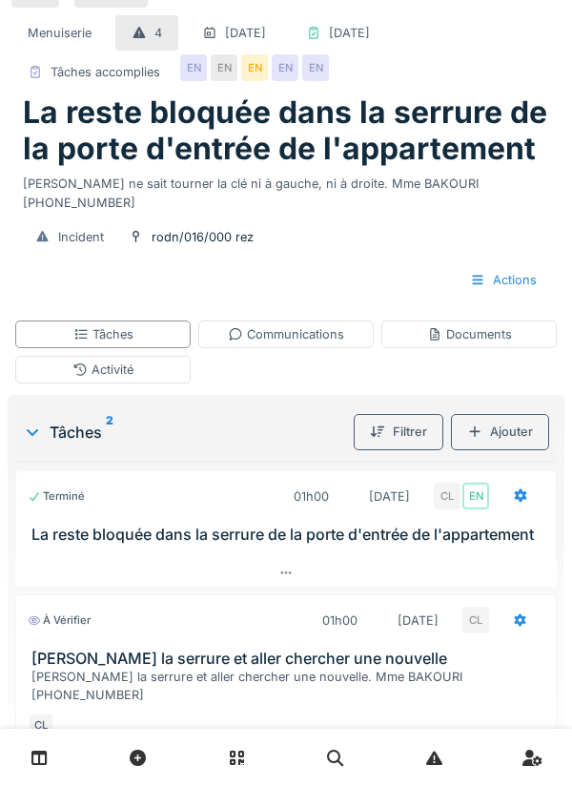
scroll to position [0, 0]
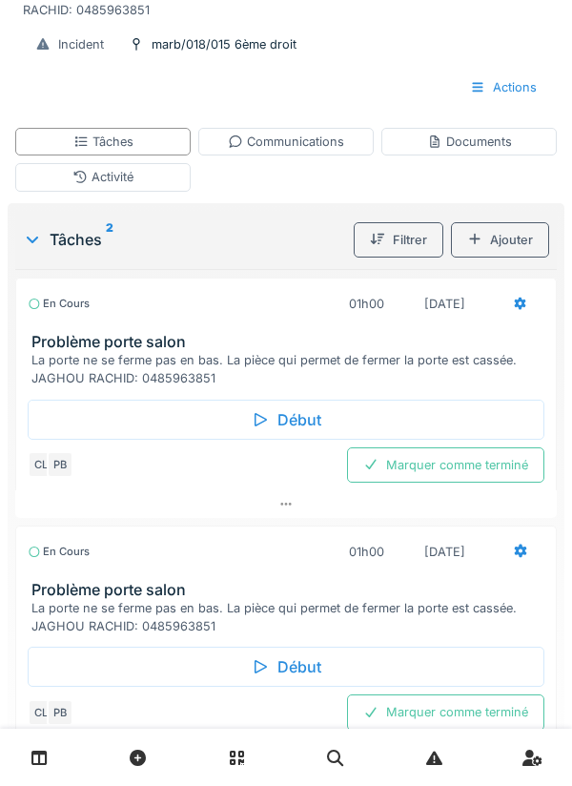
scroll to position [274, 0]
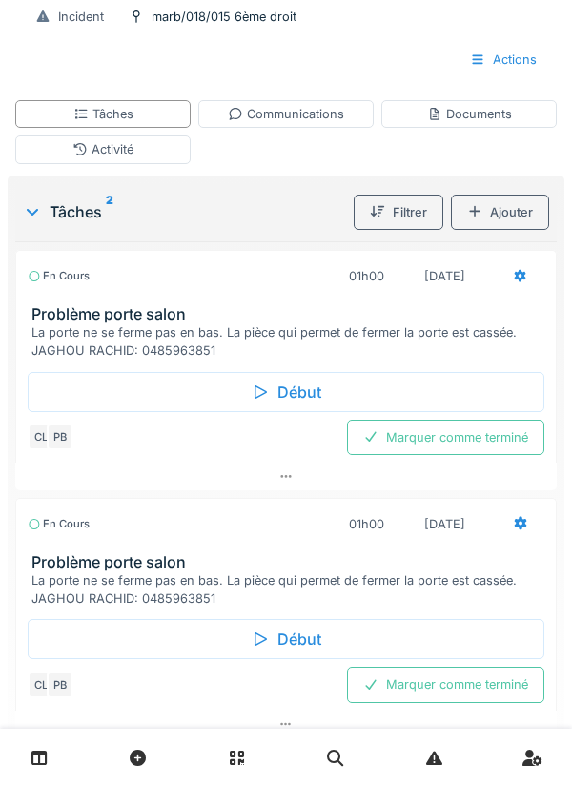
click at [519, 273] on icon at bounding box center [521, 275] width 12 height 13
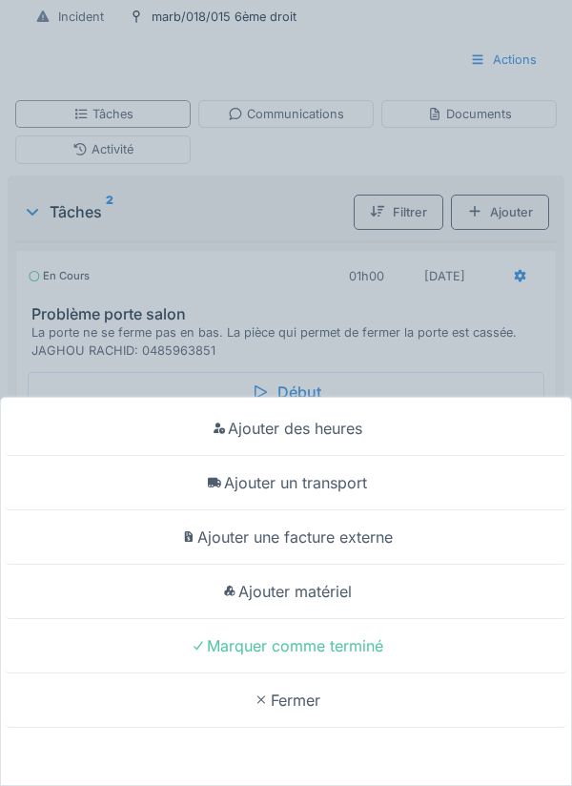
click at [344, 619] on div "Ajouter matériel" at bounding box center [286, 591] width 562 height 54
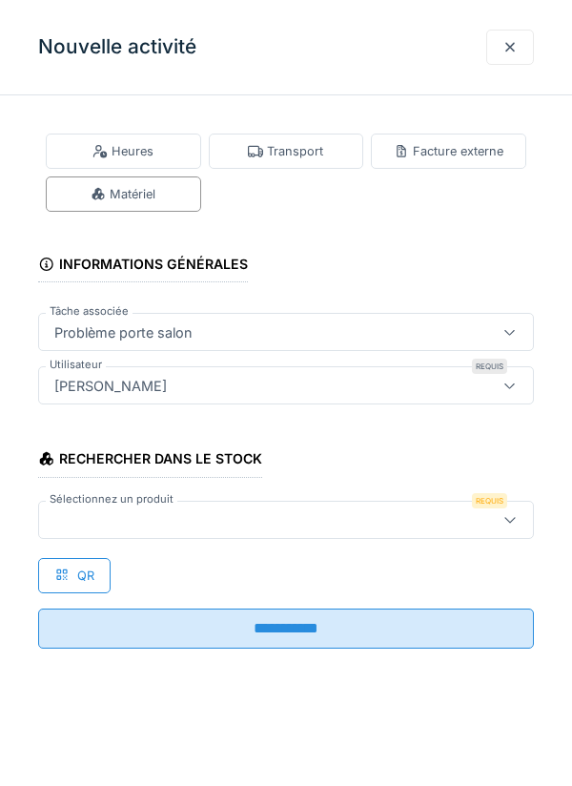
click at [154, 521] on div at bounding box center [255, 519] width 416 height 21
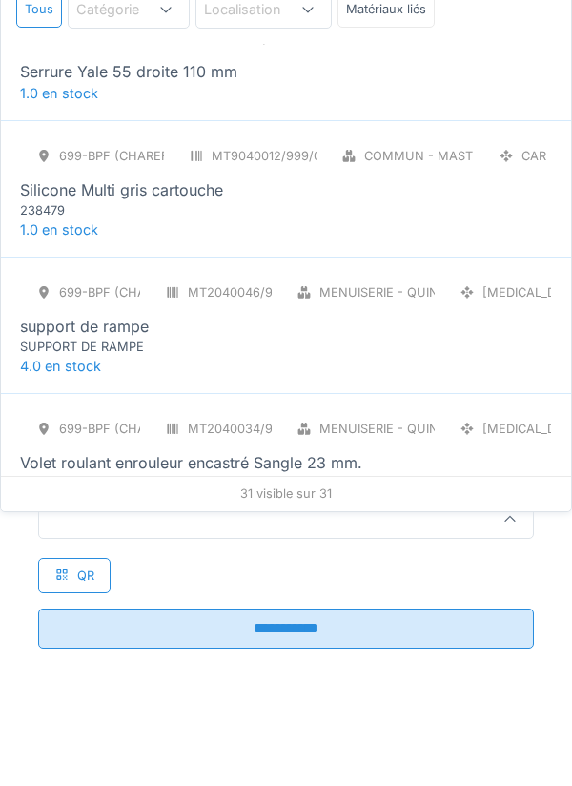
scroll to position [3689, 0]
